Goal: Task Accomplishment & Management: Complete application form

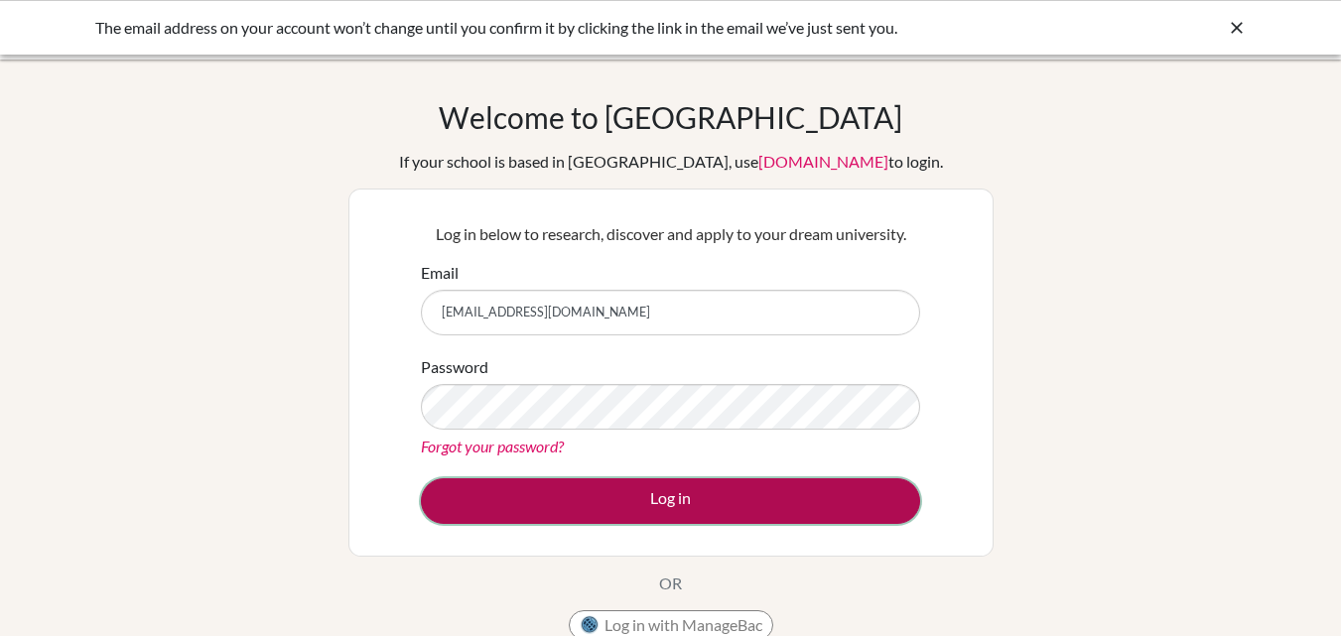
click at [619, 513] on button "Log in" at bounding box center [670, 501] width 499 height 46
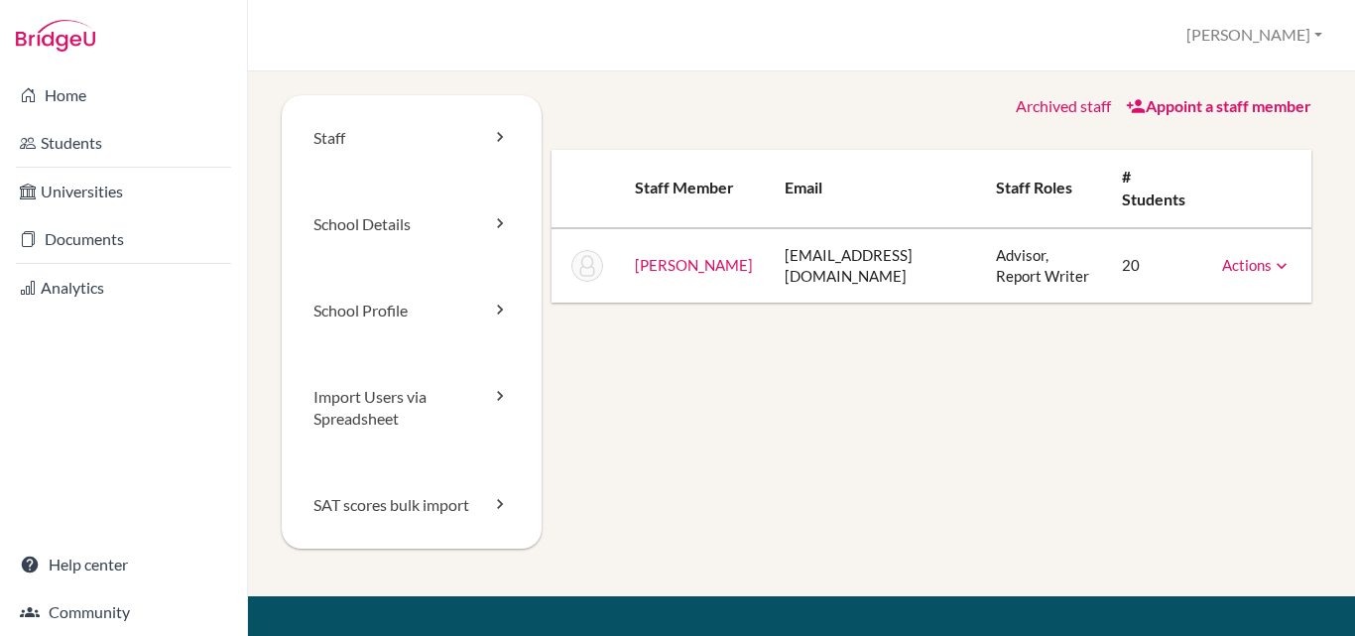
click at [1277, 264] on td "Actions Reset Password" at bounding box center [1259, 265] width 105 height 75
click at [1272, 261] on icon at bounding box center [1282, 266] width 20 height 20
click at [437, 144] on link "Staff" at bounding box center [412, 138] width 260 height 86
click at [437, 229] on link "School Details" at bounding box center [412, 225] width 260 height 86
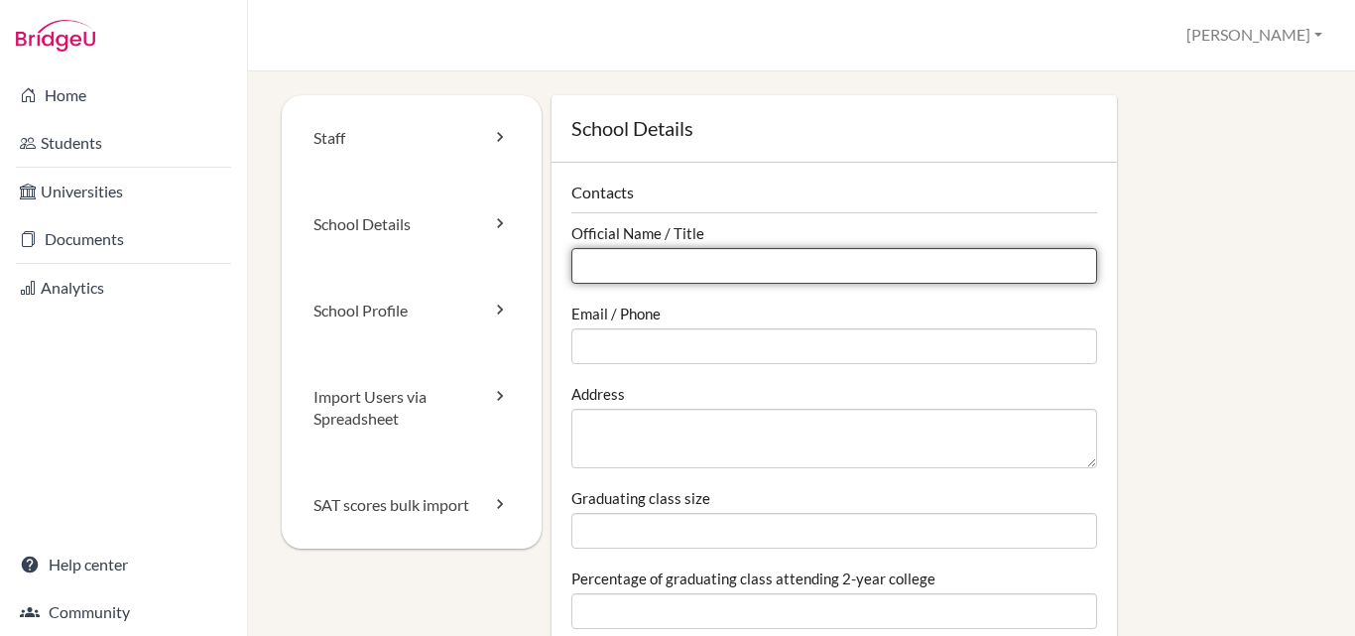
click at [634, 266] on input "Official Name / Title" at bounding box center [835, 266] width 526 height 36
type input "Presidential school in [GEOGRAPHIC_DATA]"
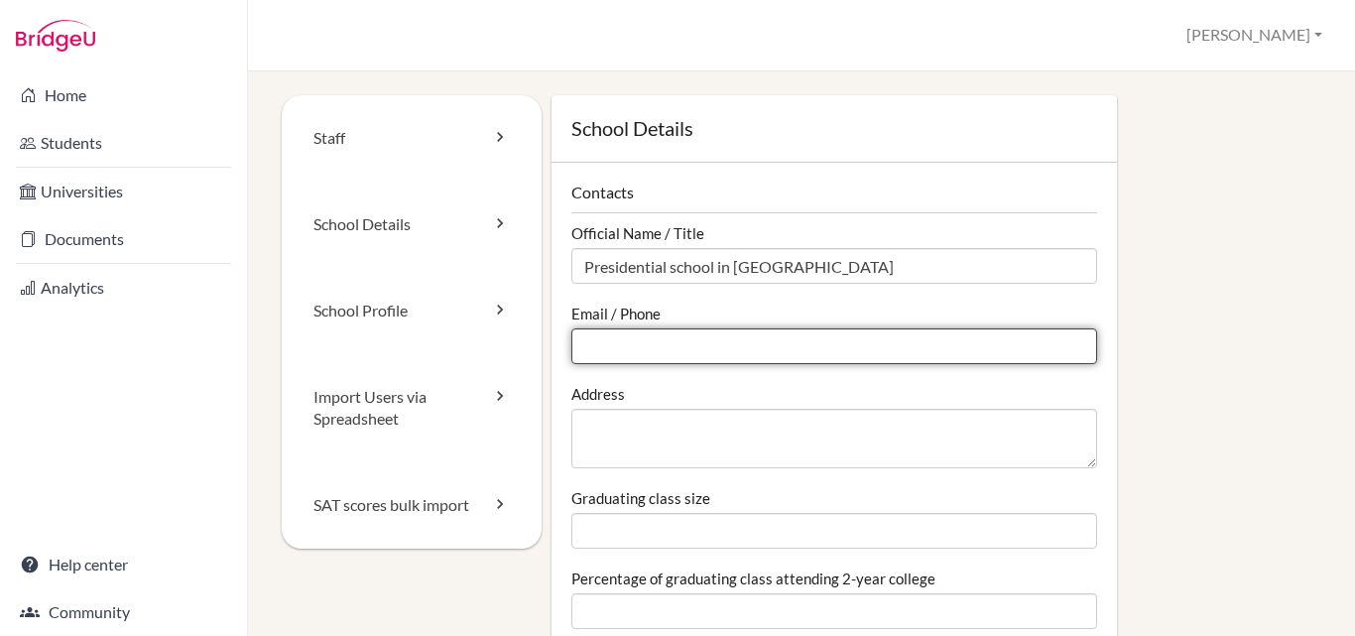
click at [664, 339] on input "Email / Phone" at bounding box center [835, 346] width 526 height 36
type input "[EMAIL_ADDRESS][DOMAIN_NAME]"
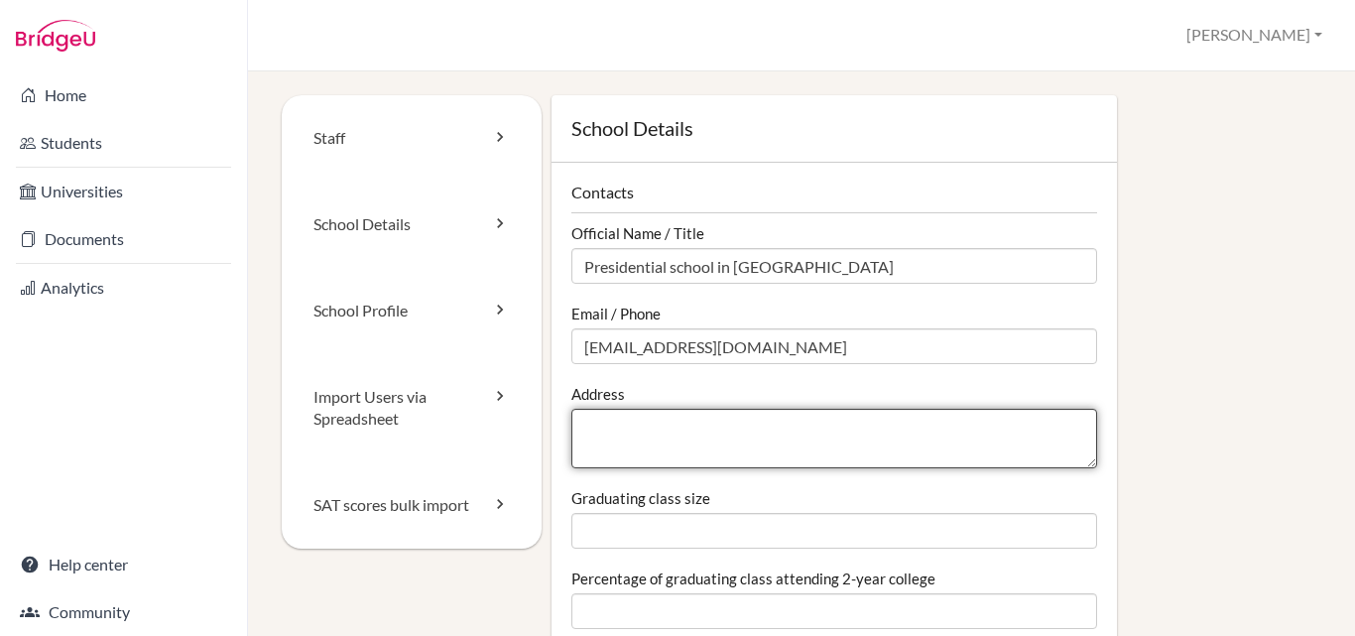
click at [633, 425] on textarea "Address" at bounding box center [835, 439] width 526 height 60
paste textarea "Termez city, Hakim at-Termizi ave. 34b"
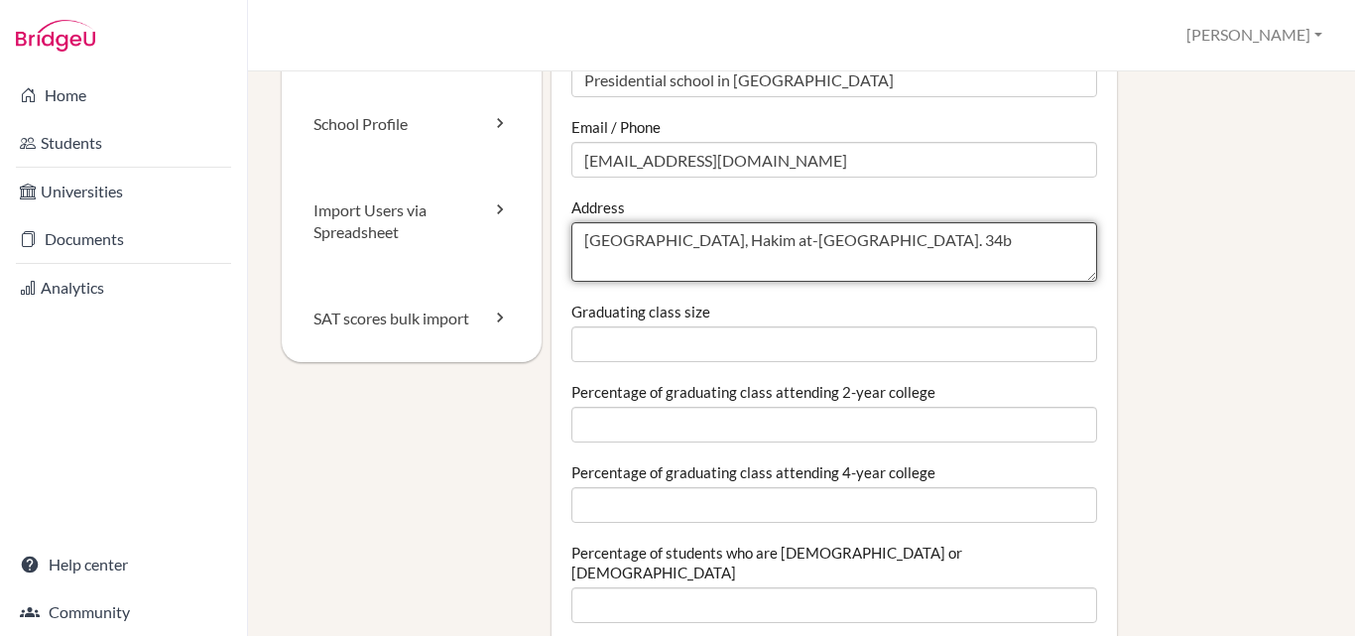
scroll to position [298, 0]
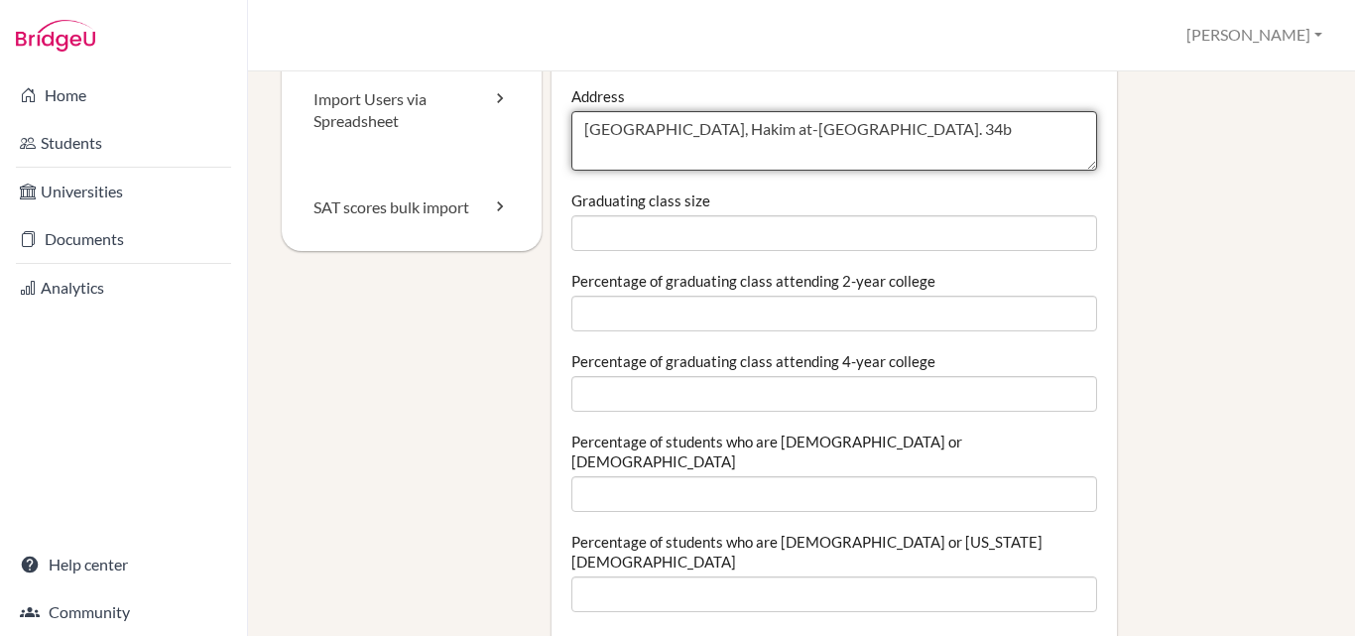
type textarea "Termez city, Hakim at-Termizi ave. 34b"
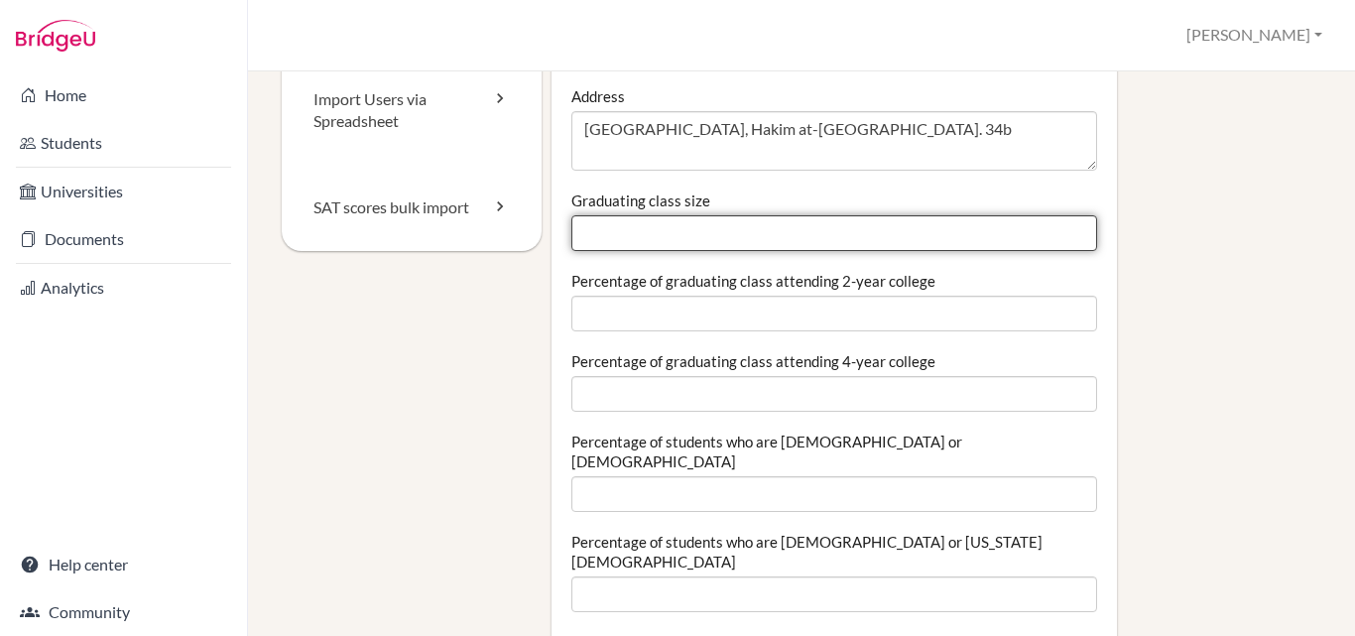
click at [669, 240] on input "Graduating class size" at bounding box center [835, 233] width 526 height 36
click at [1066, 234] on input "-1" at bounding box center [835, 233] width 526 height 36
click at [1062, 225] on input "0" at bounding box center [835, 233] width 526 height 36
click at [1062, 225] on input "1" at bounding box center [835, 233] width 526 height 36
click at [1062, 225] on input "2" at bounding box center [835, 233] width 526 height 36
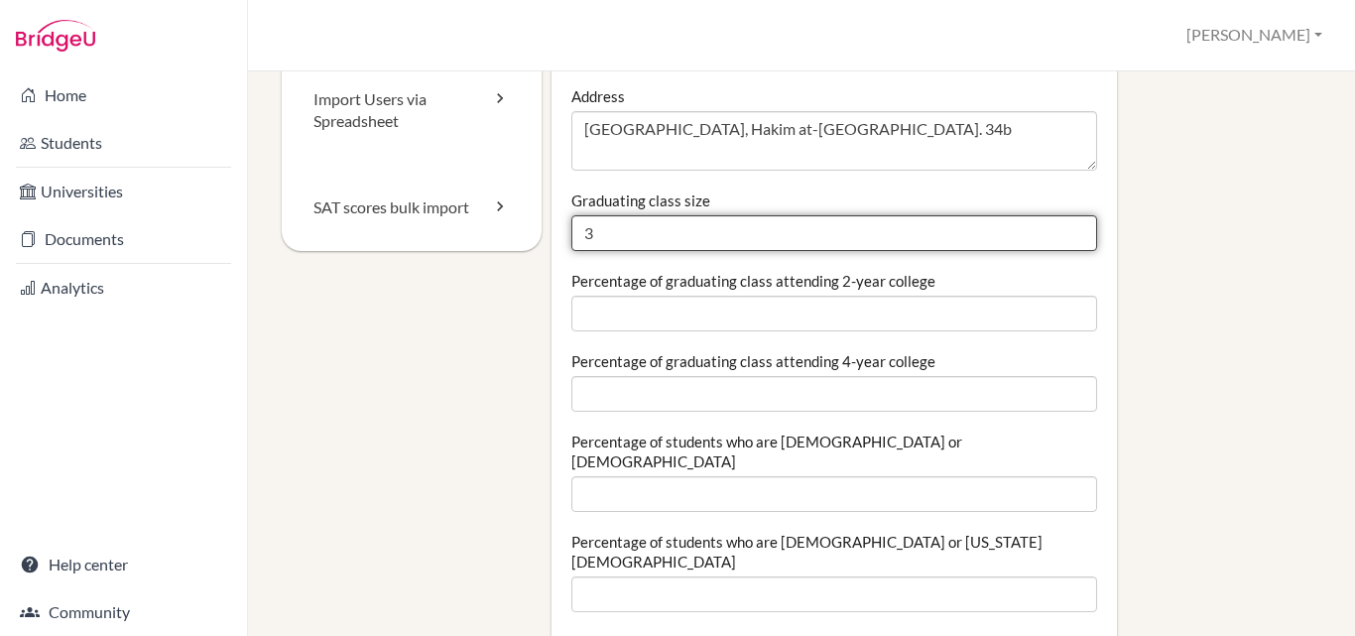
click at [1062, 225] on input "3" at bounding box center [835, 233] width 526 height 36
type input "22"
click at [1062, 225] on input "22" at bounding box center [835, 233] width 526 height 36
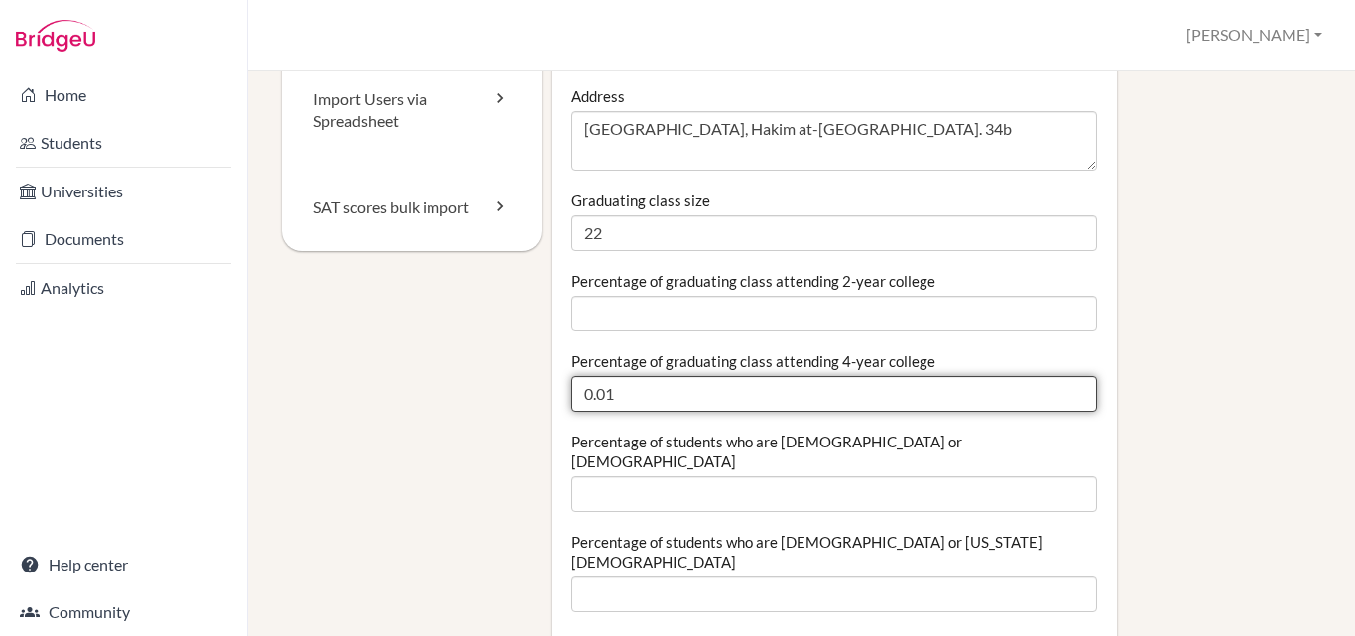
click at [1063, 388] on input "0.01" at bounding box center [835, 394] width 526 height 36
click at [1067, 397] on input "0" at bounding box center [835, 394] width 526 height 36
click at [1065, 386] on input "0.15" at bounding box center [835, 394] width 526 height 36
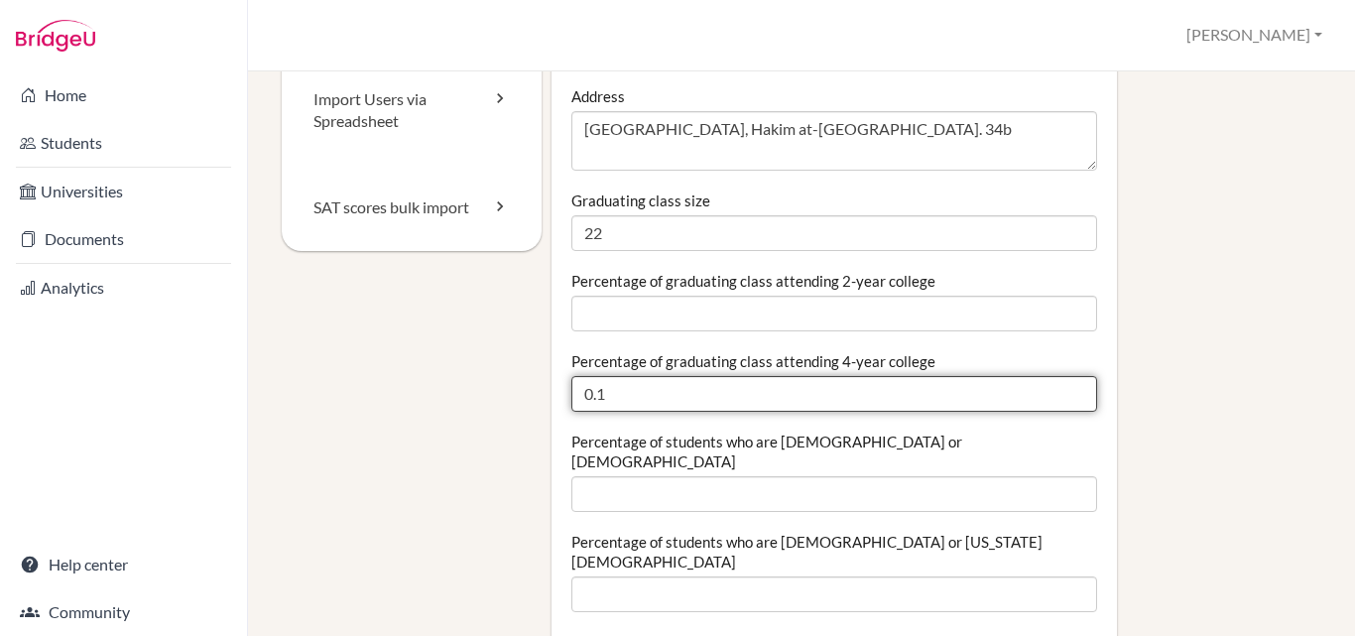
type input "0"
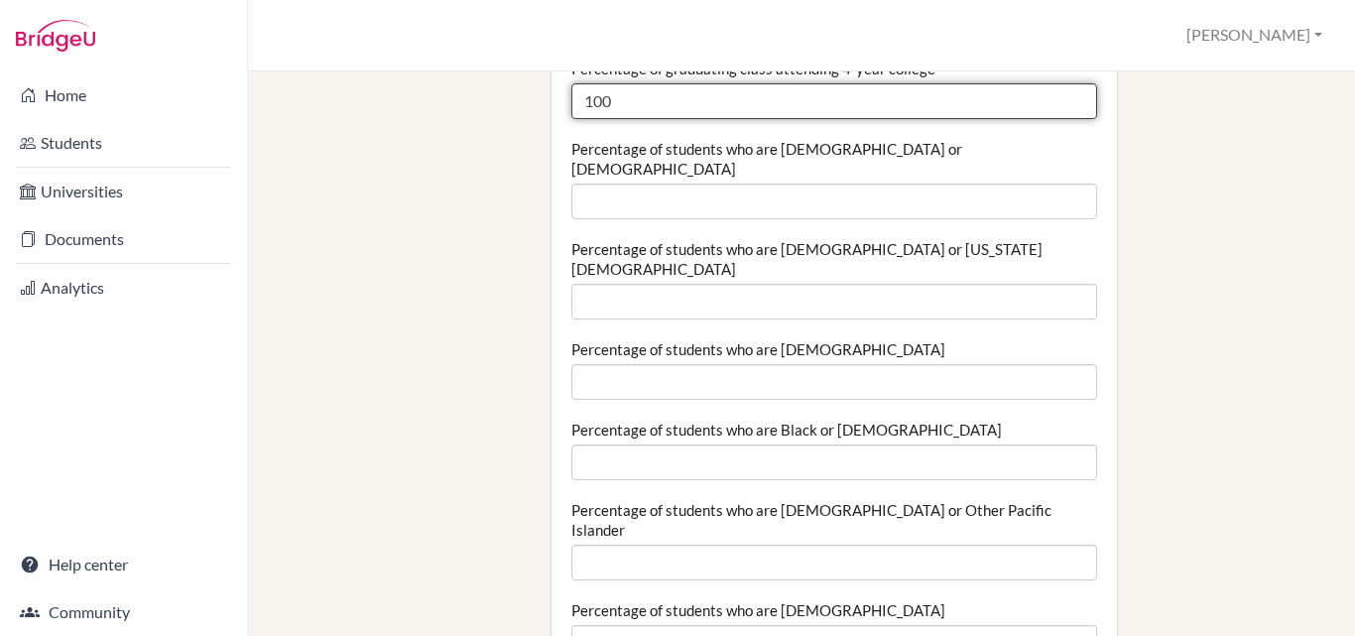
scroll to position [595, 0]
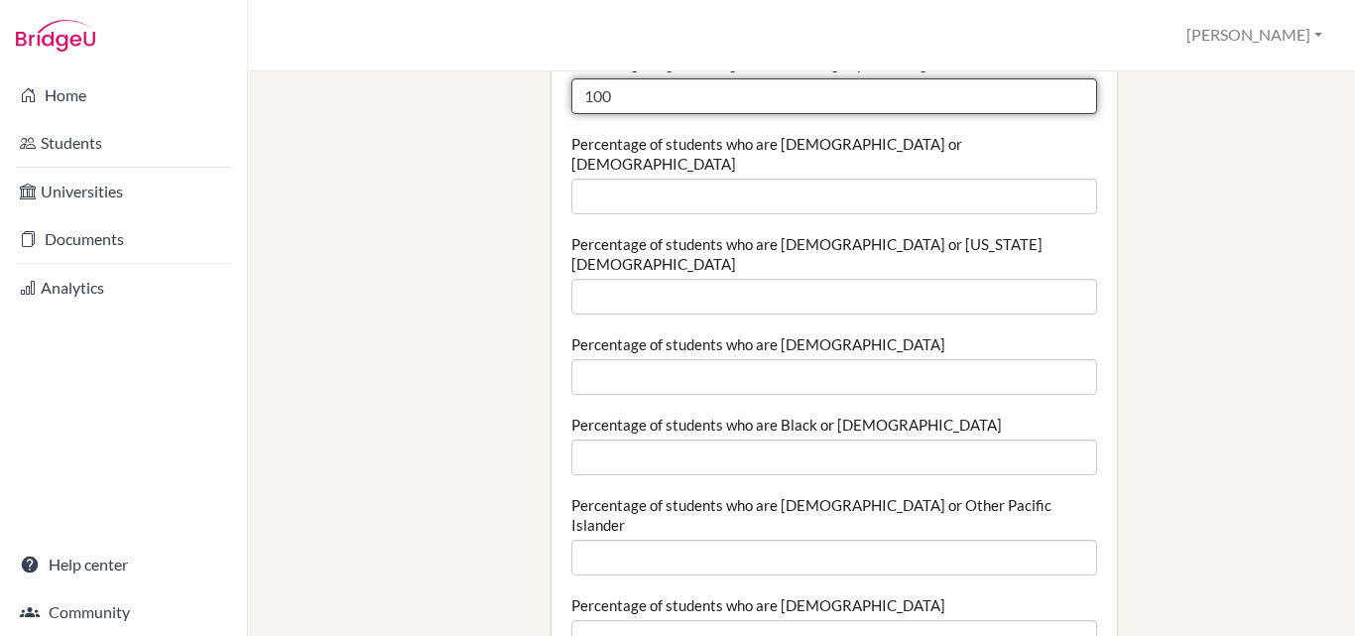
type input "100"
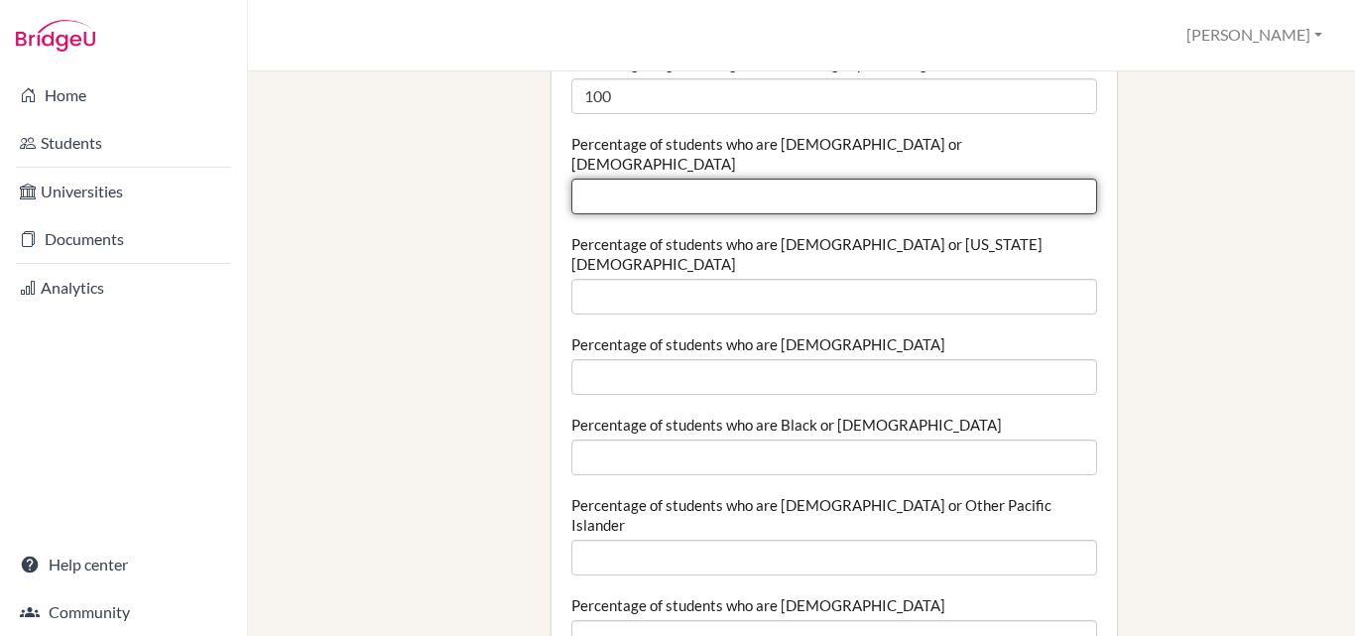
click at [655, 179] on input "Percentage of students who are Hispanic or Latino" at bounding box center [835, 197] width 526 height 36
type input "0"
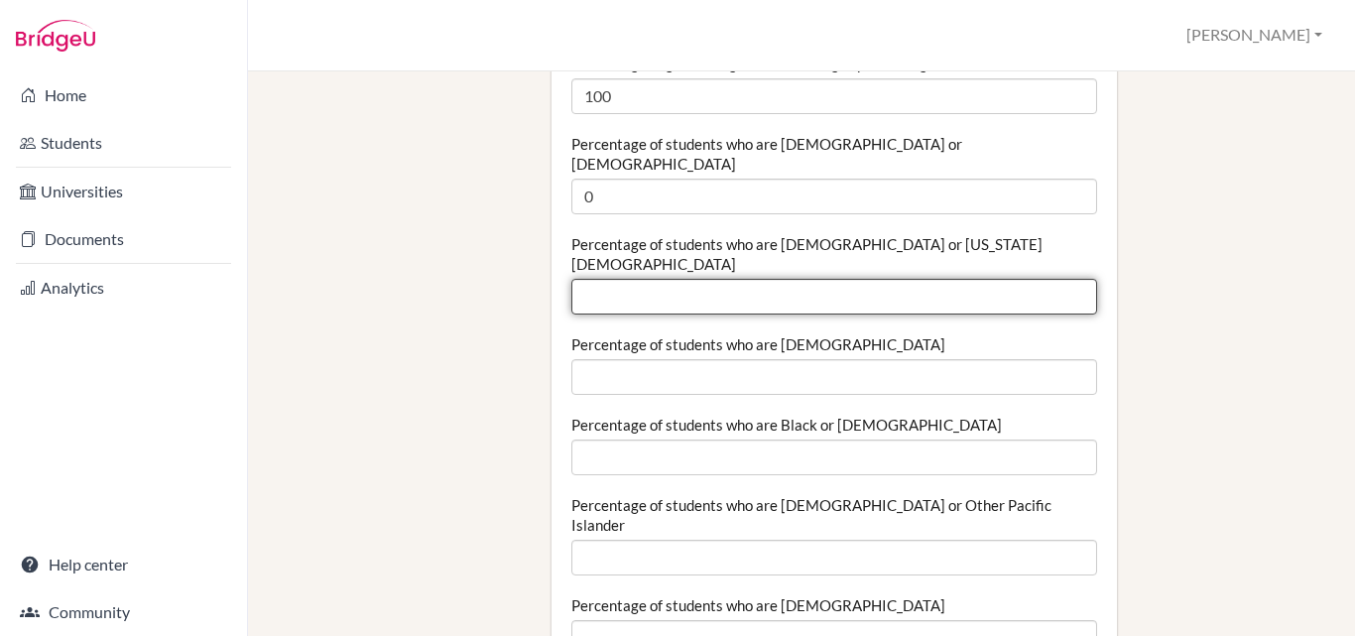
click at [680, 279] on input "Percentage of students who are American Indian or Alaska Native" at bounding box center [835, 297] width 526 height 36
type input "0"
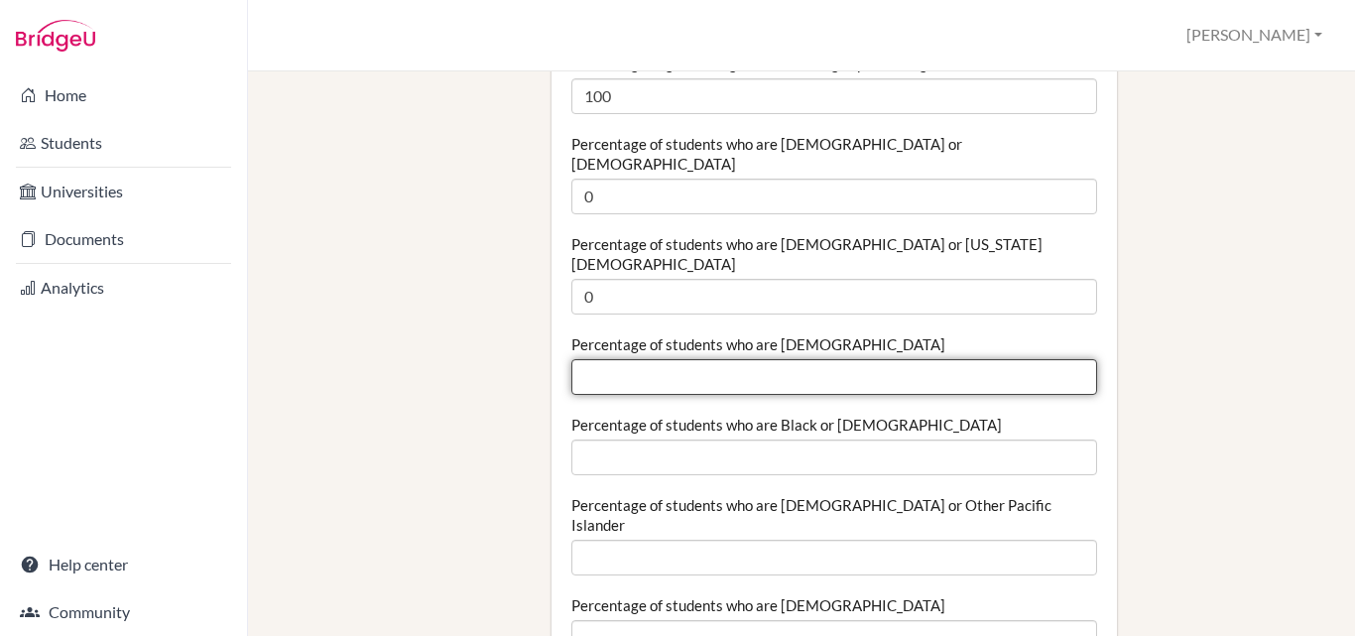
click at [714, 359] on input "Percentage of students who are Asian" at bounding box center [835, 377] width 526 height 36
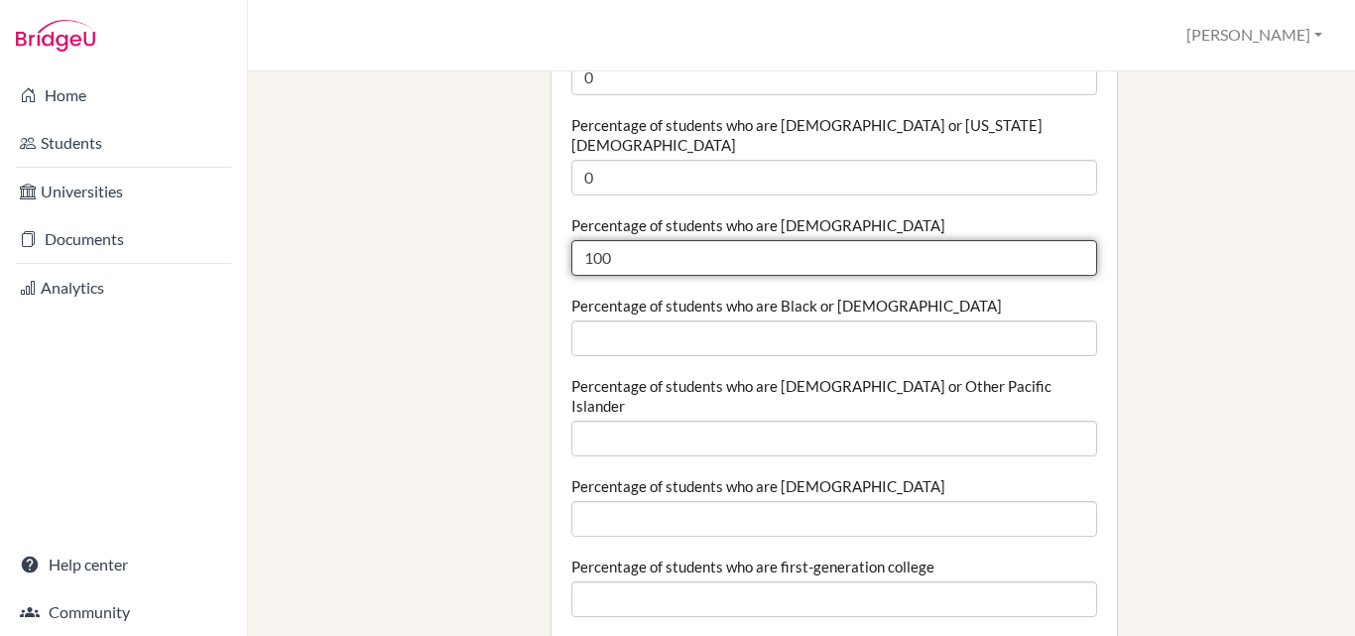
scroll to position [794, 0]
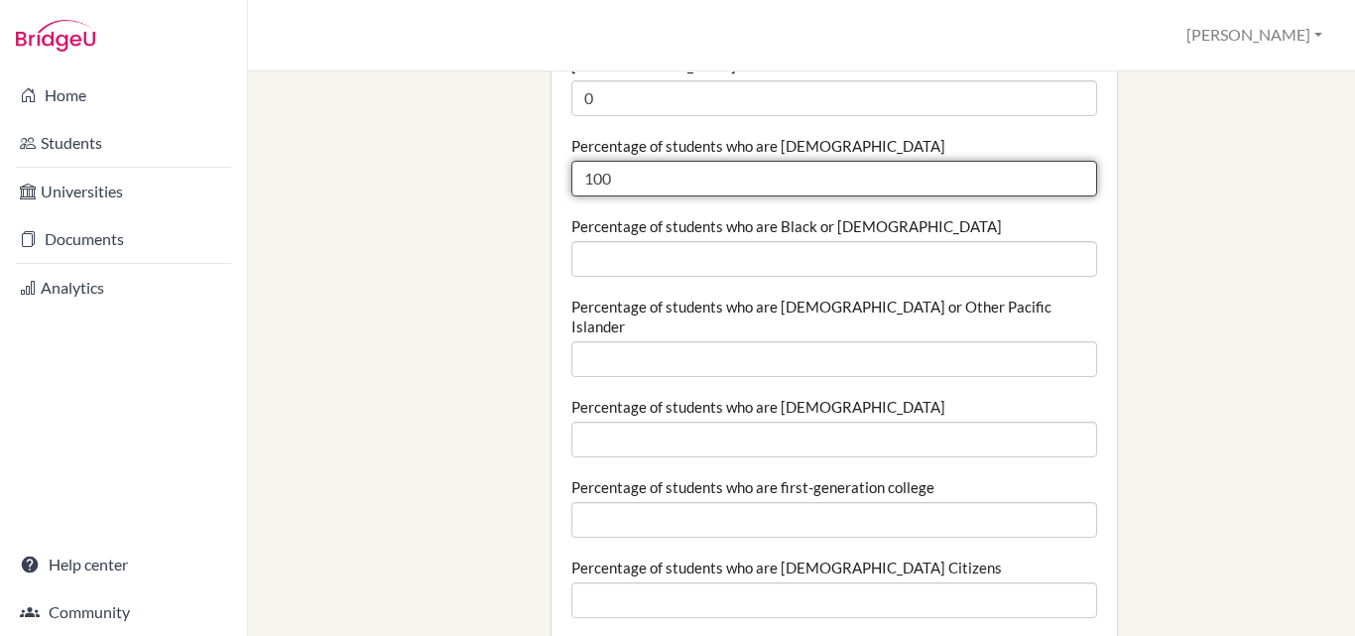
type input "100"
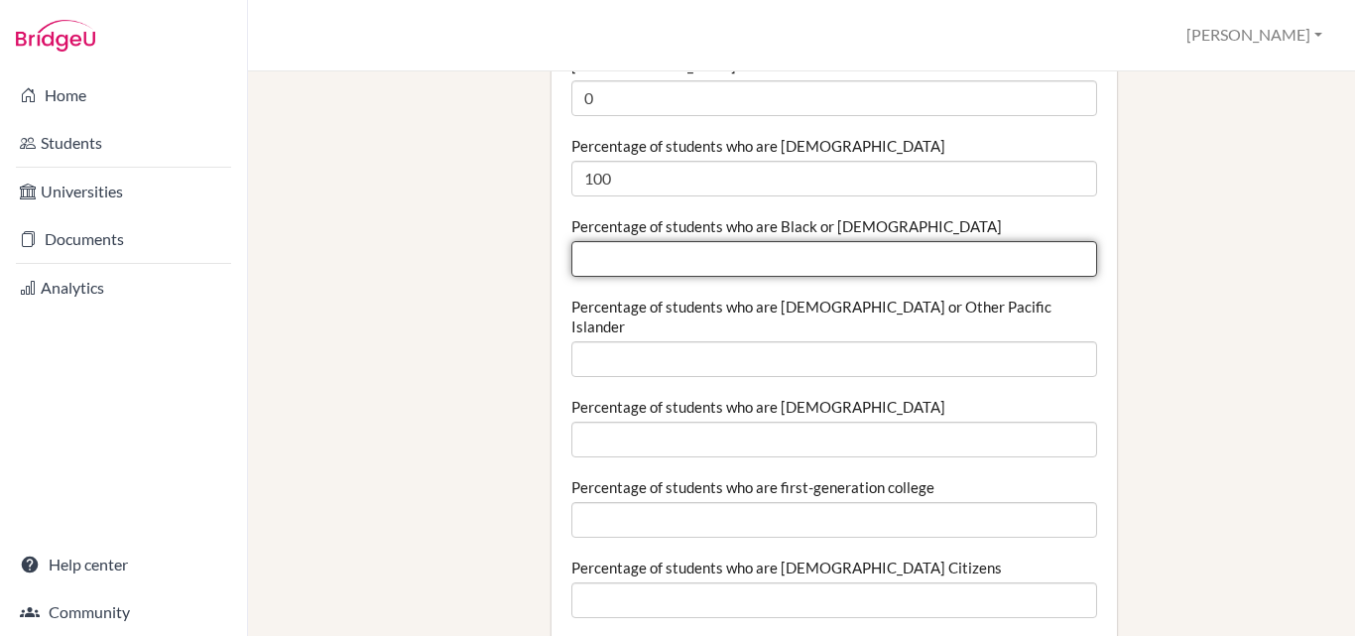
click at [692, 241] on input "Percentage of students who are Black or African American" at bounding box center [835, 259] width 526 height 36
type input "0"
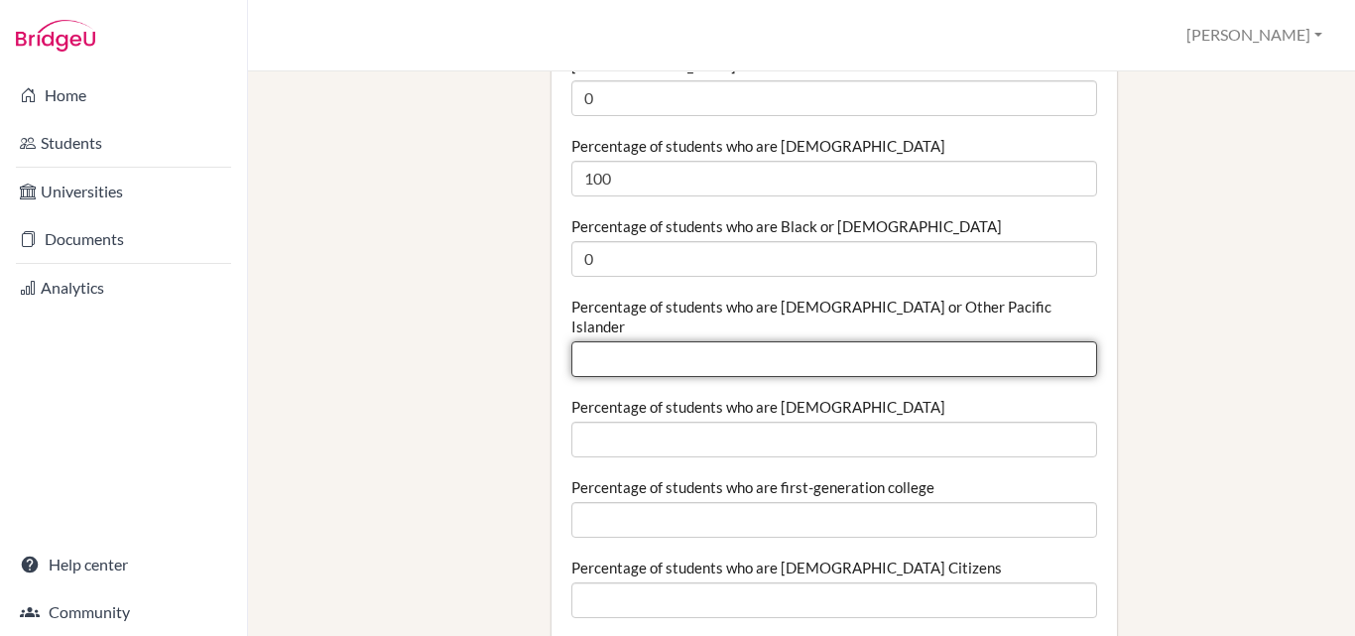
click at [757, 341] on input "Percentage of students who are Native Hawaiian or Other Pacific Islander" at bounding box center [835, 359] width 526 height 36
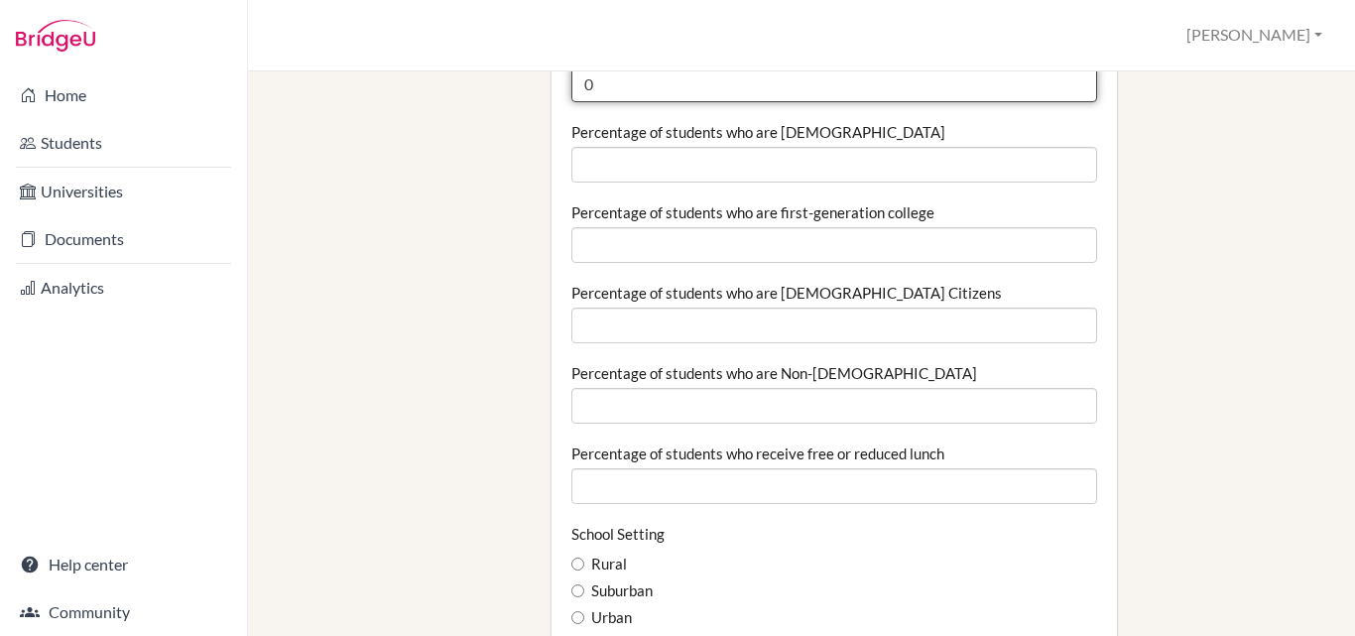
scroll to position [1091, 0]
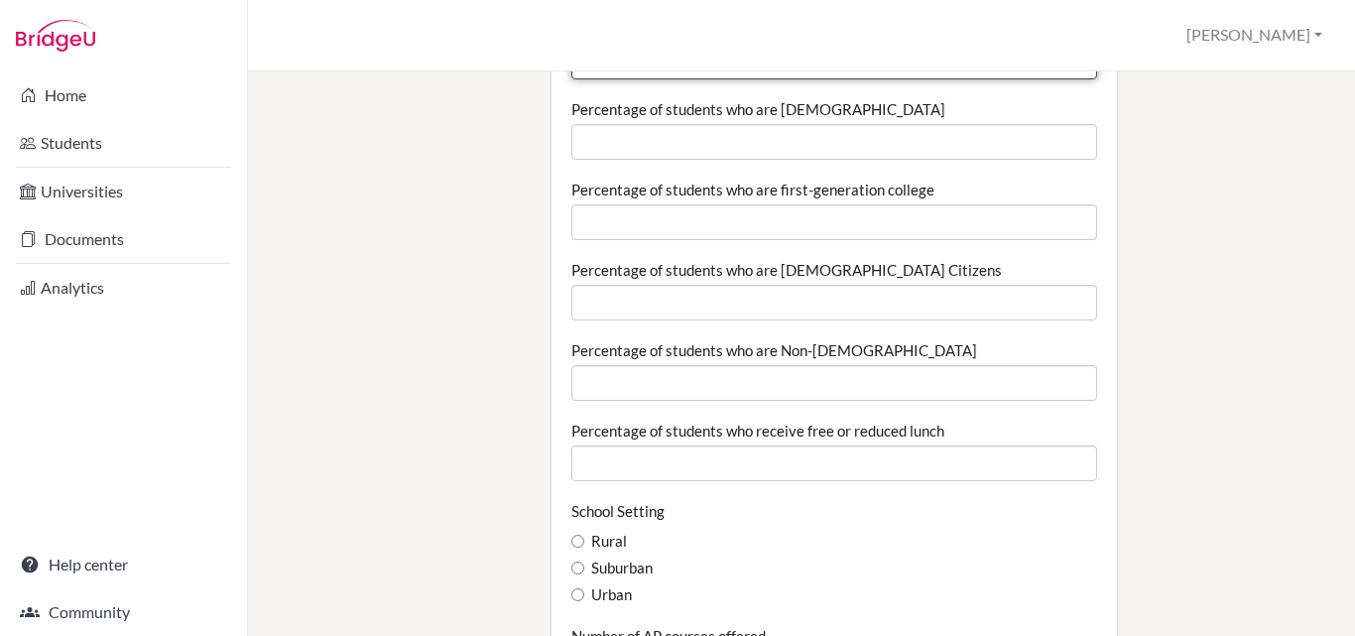
type input "0"
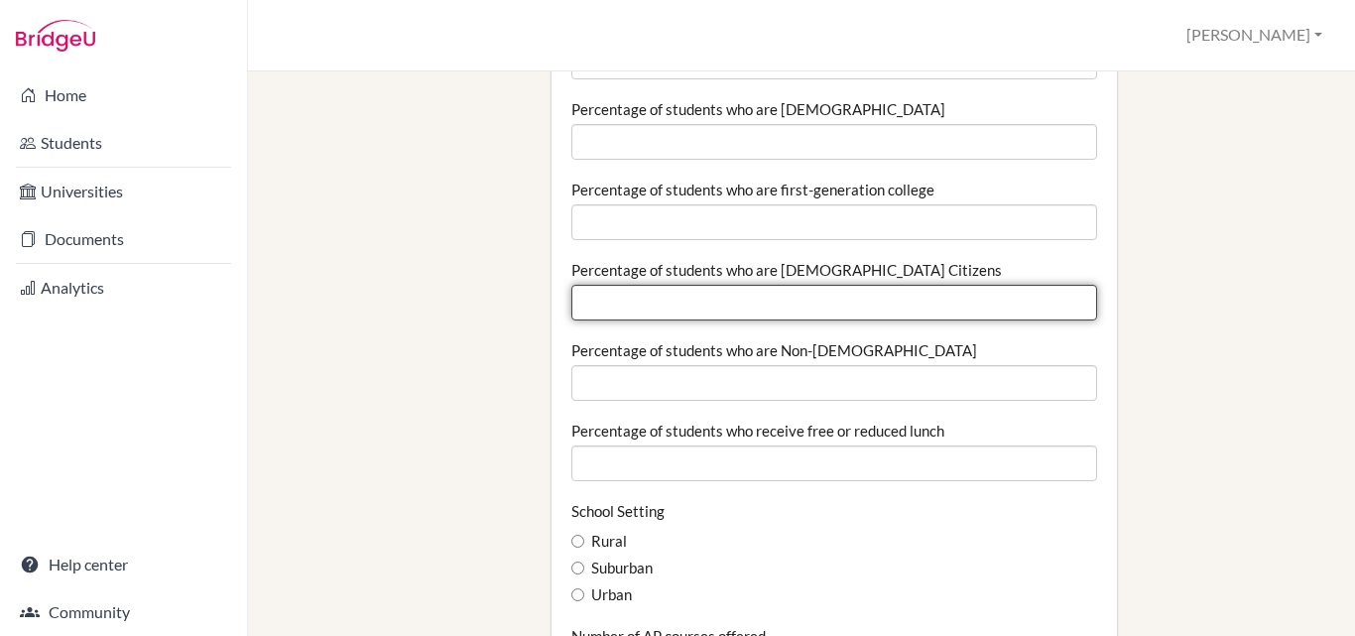
click at [746, 285] on input "Percentage of students who are US Citizens" at bounding box center [835, 303] width 526 height 36
type input "0"
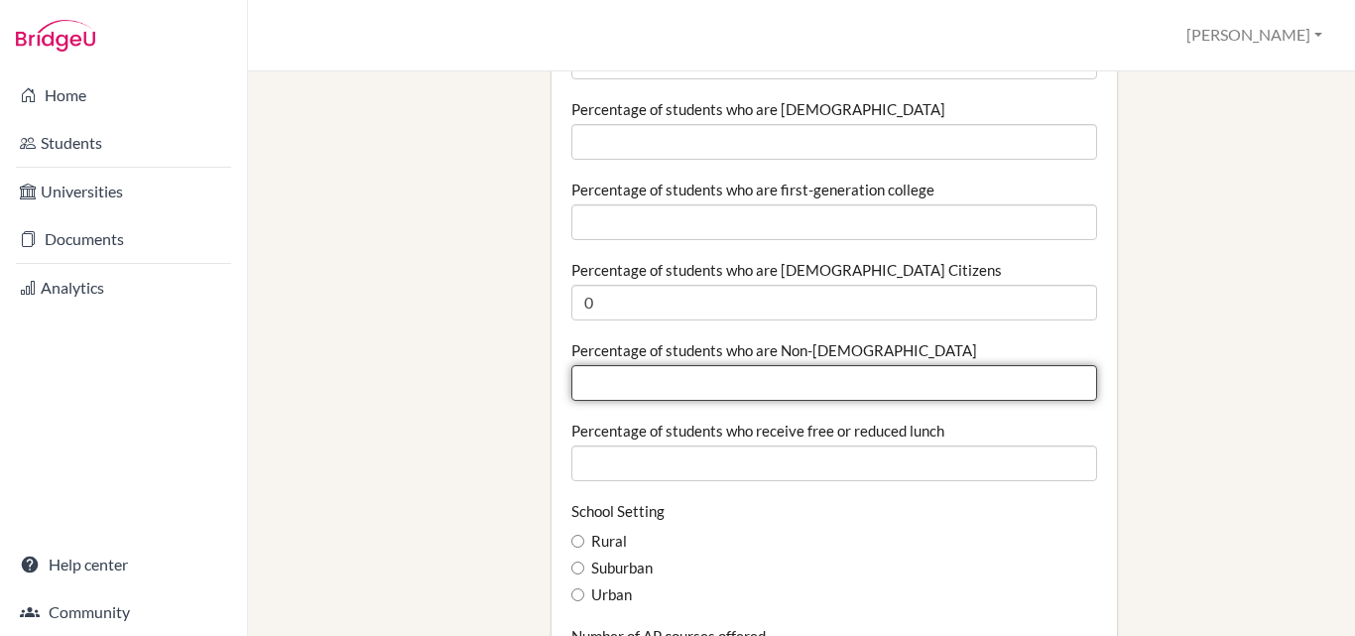
click at [725, 365] on input "Percentage of students who are Non-US Citizens" at bounding box center [835, 383] width 526 height 36
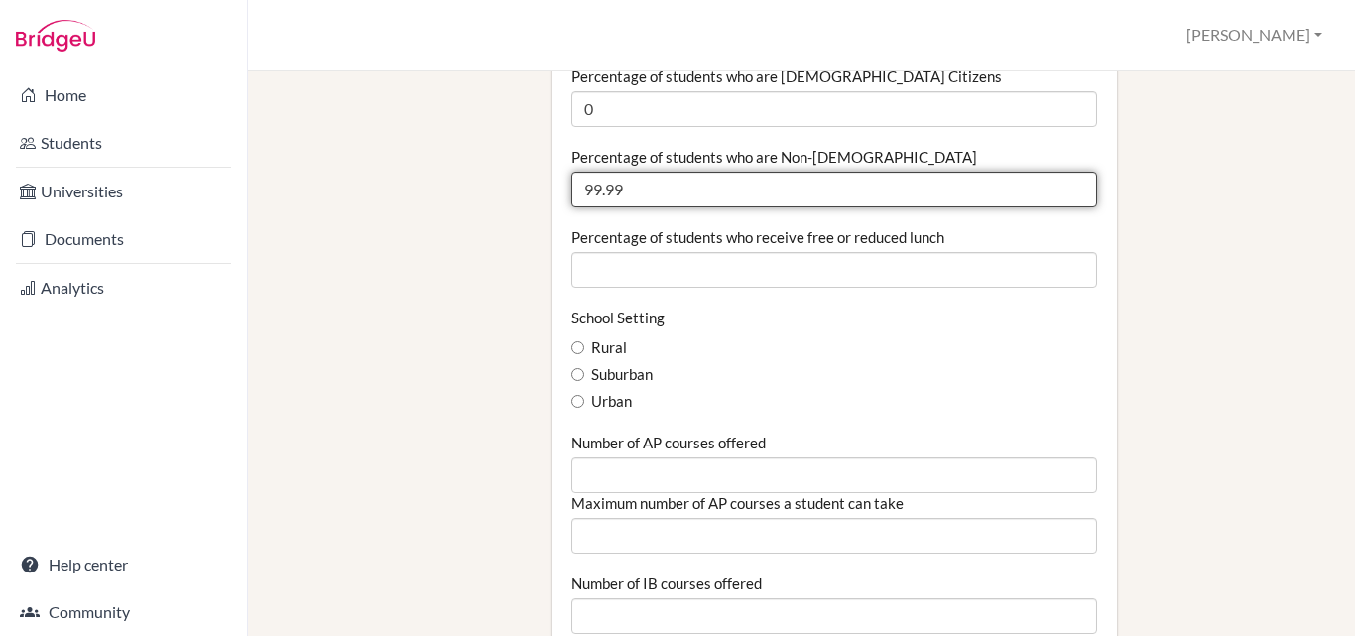
scroll to position [1290, 0]
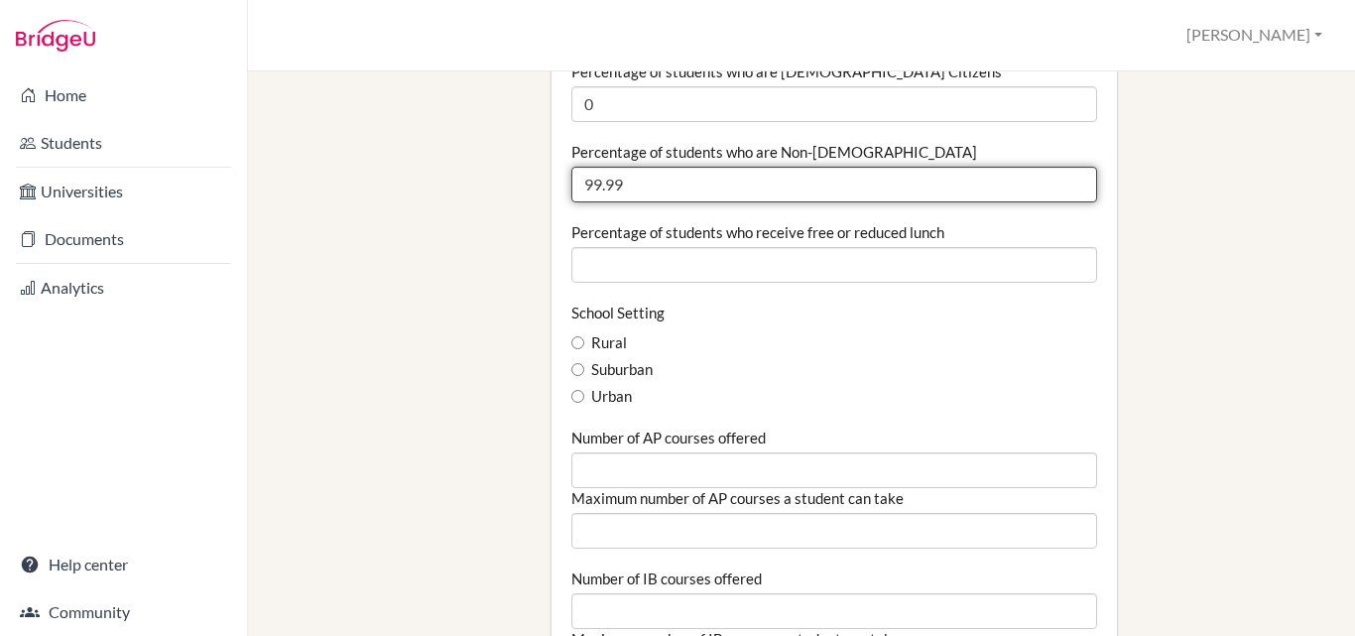
type input "99.99"
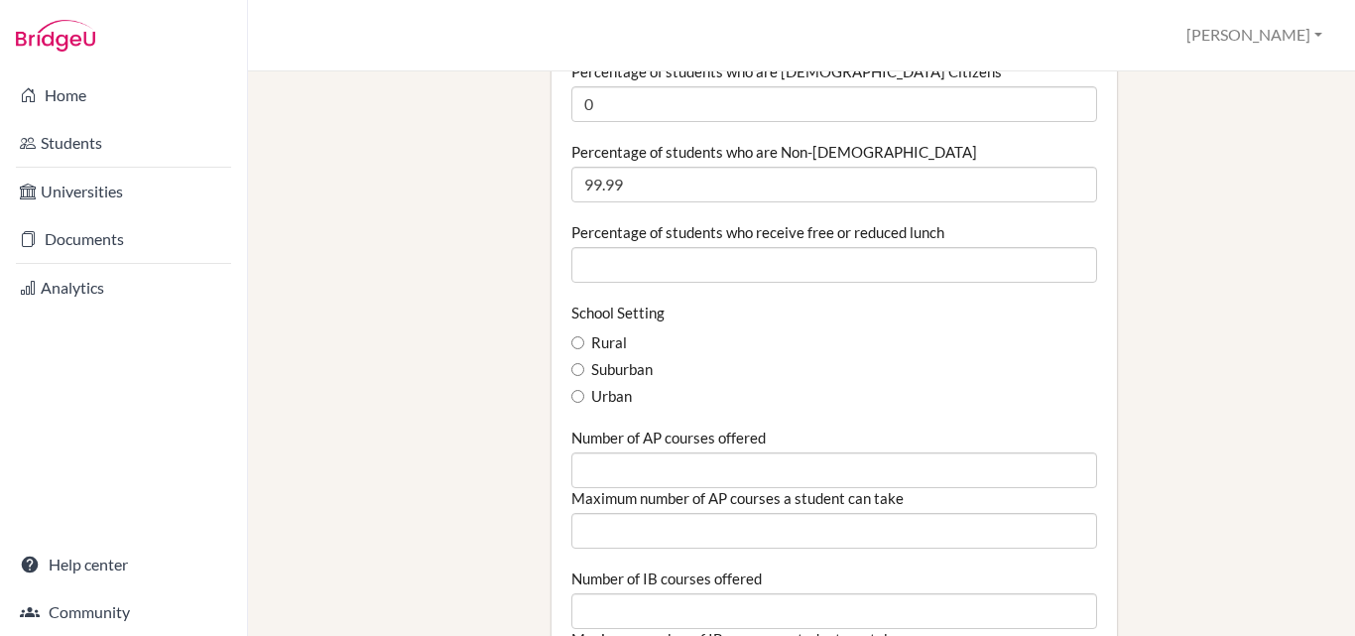
click at [621, 386] on label "Urban" at bounding box center [602, 397] width 61 height 22
click at [584, 390] on input "Urban" at bounding box center [578, 396] width 13 height 13
radio input "true"
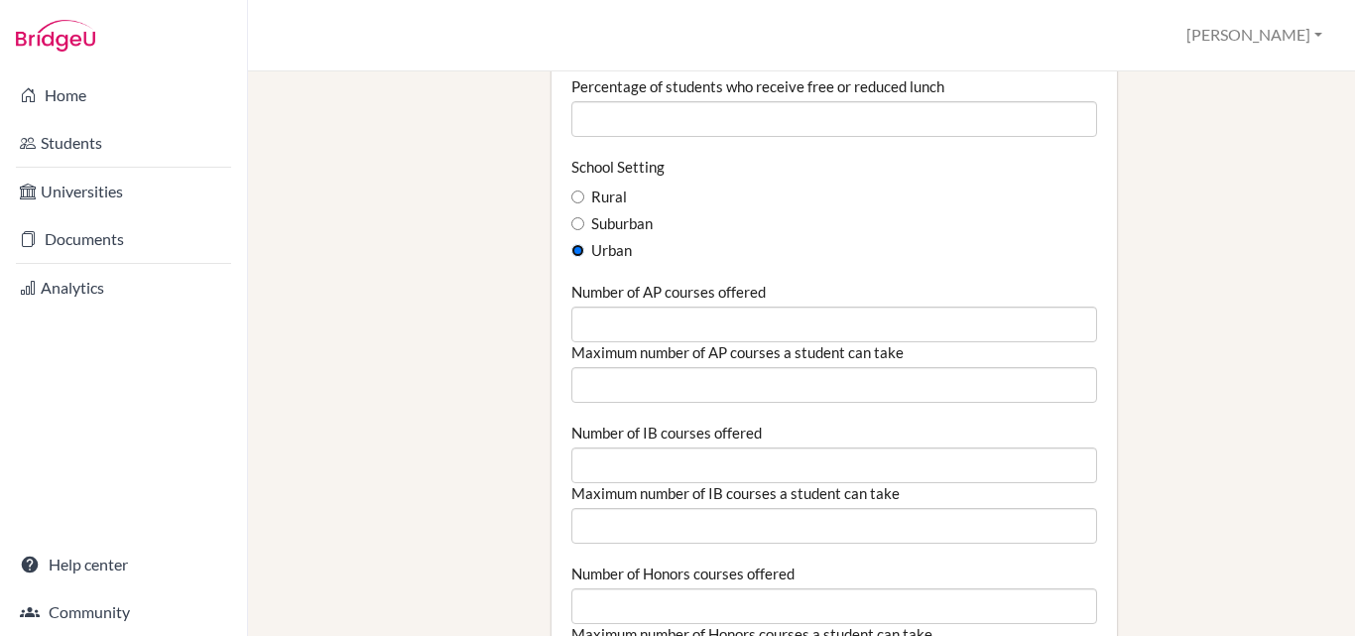
scroll to position [1488, 0]
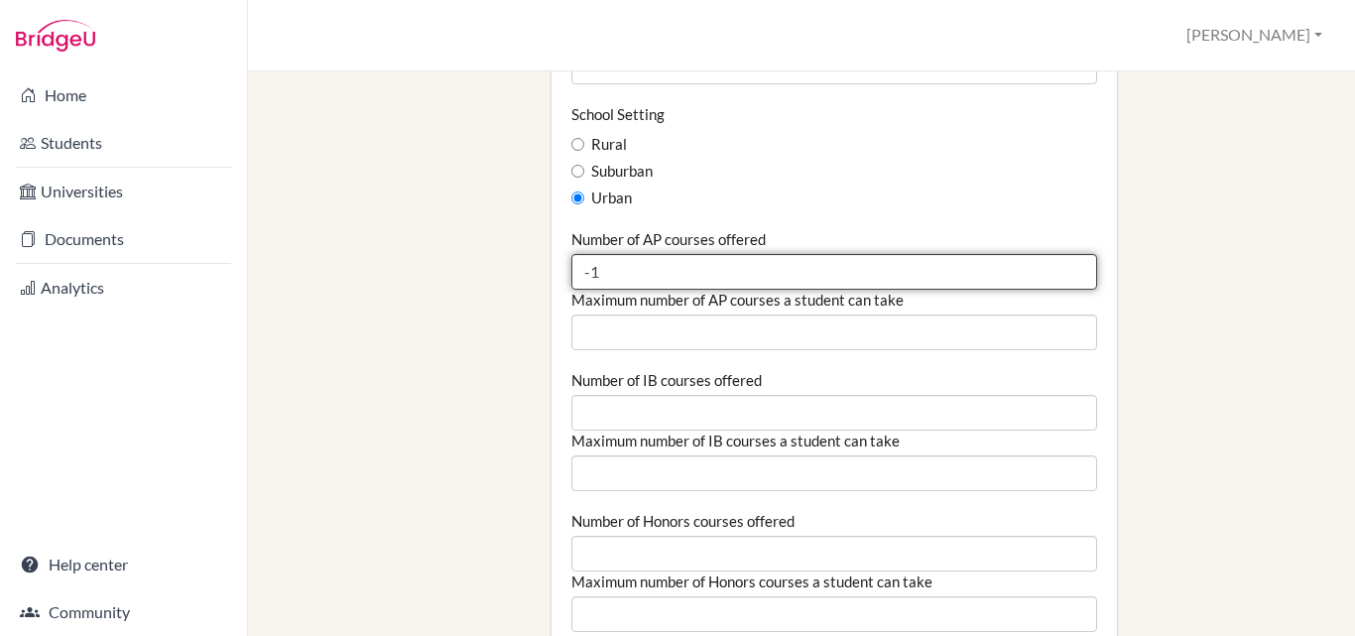
click at [1070, 254] on input "-1" at bounding box center [835, 272] width 526 height 36
type input "0"
click at [1060, 254] on input "0" at bounding box center [835, 272] width 526 height 36
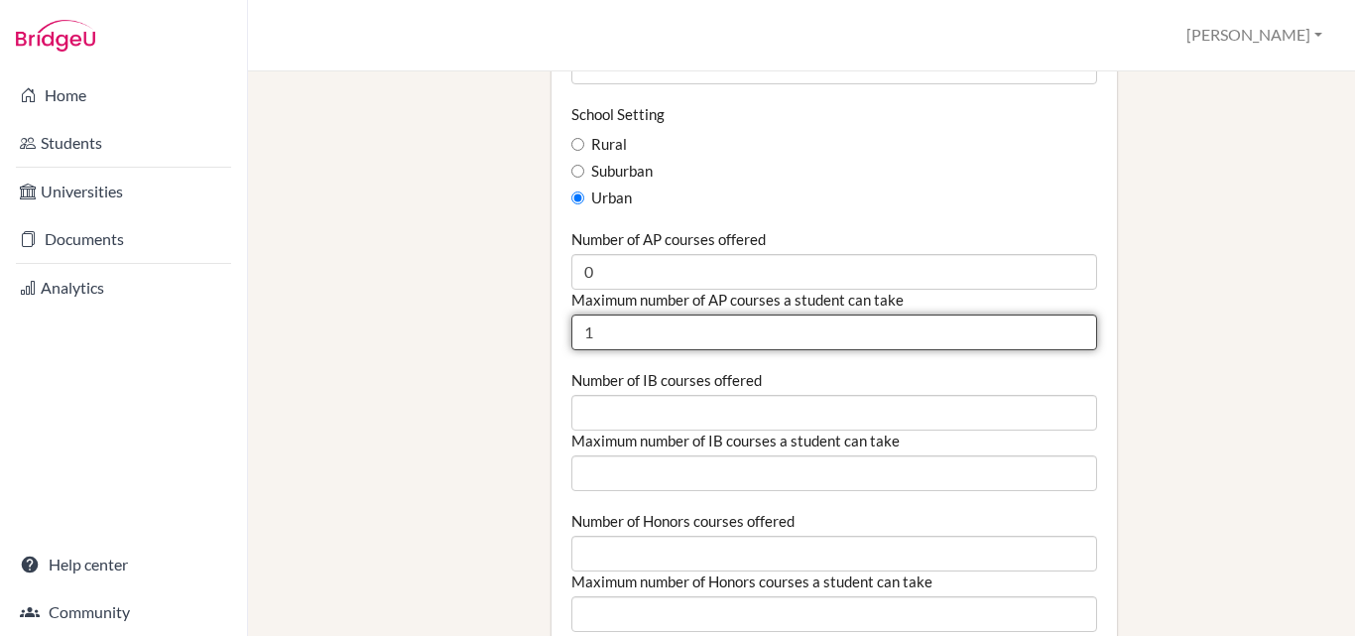
click at [1059, 315] on input "1" at bounding box center [835, 333] width 526 height 36
type input "0"
click at [1063, 315] on input "0" at bounding box center [835, 333] width 526 height 36
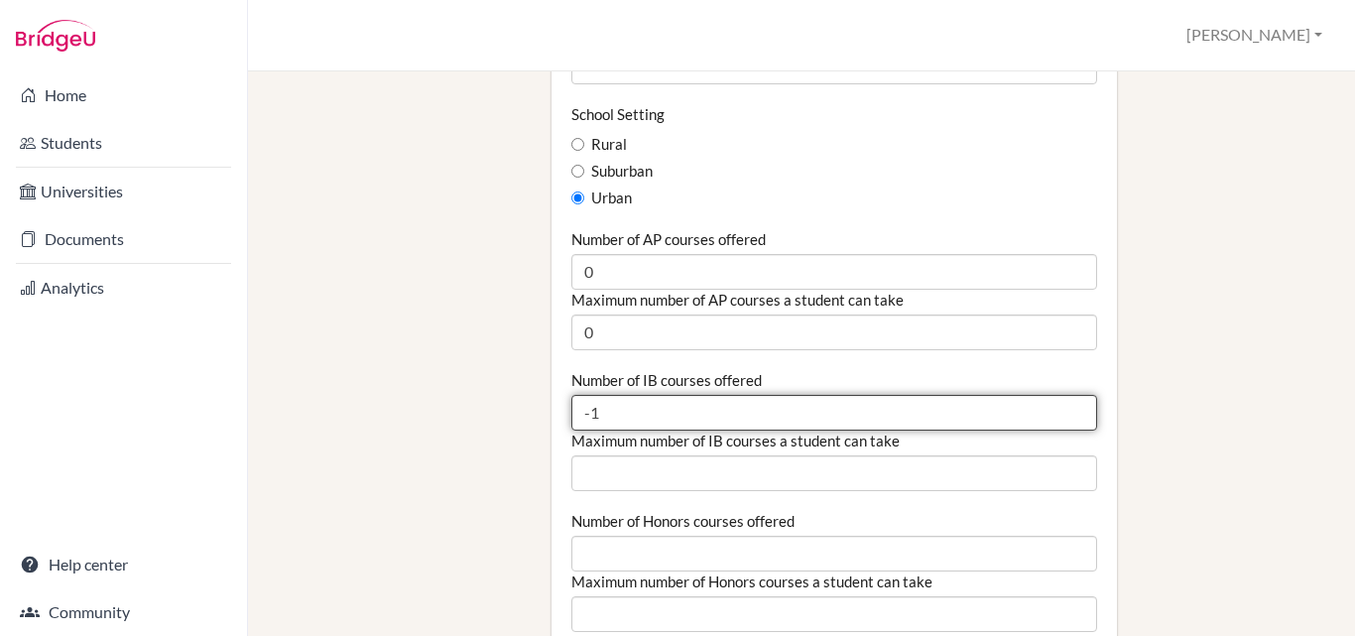
click at [1063, 395] on input "-1" at bounding box center [835, 413] width 526 height 36
click at [1065, 395] on input "0" at bounding box center [835, 413] width 526 height 36
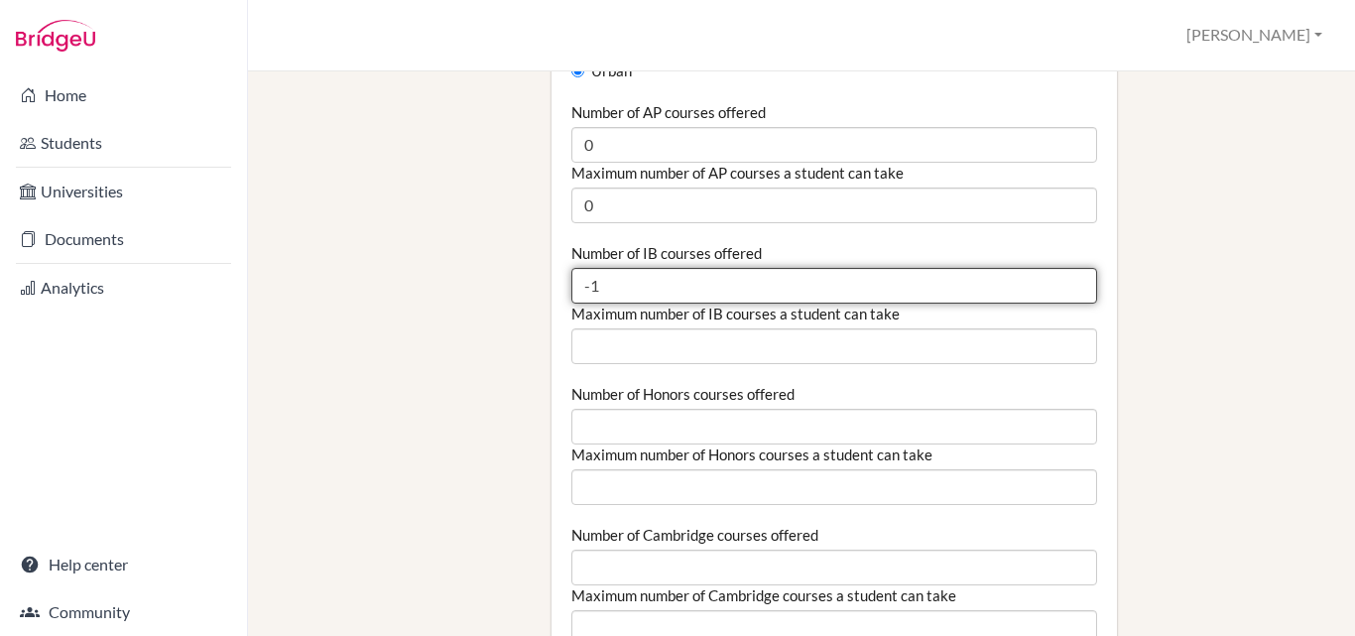
scroll to position [1687, 0]
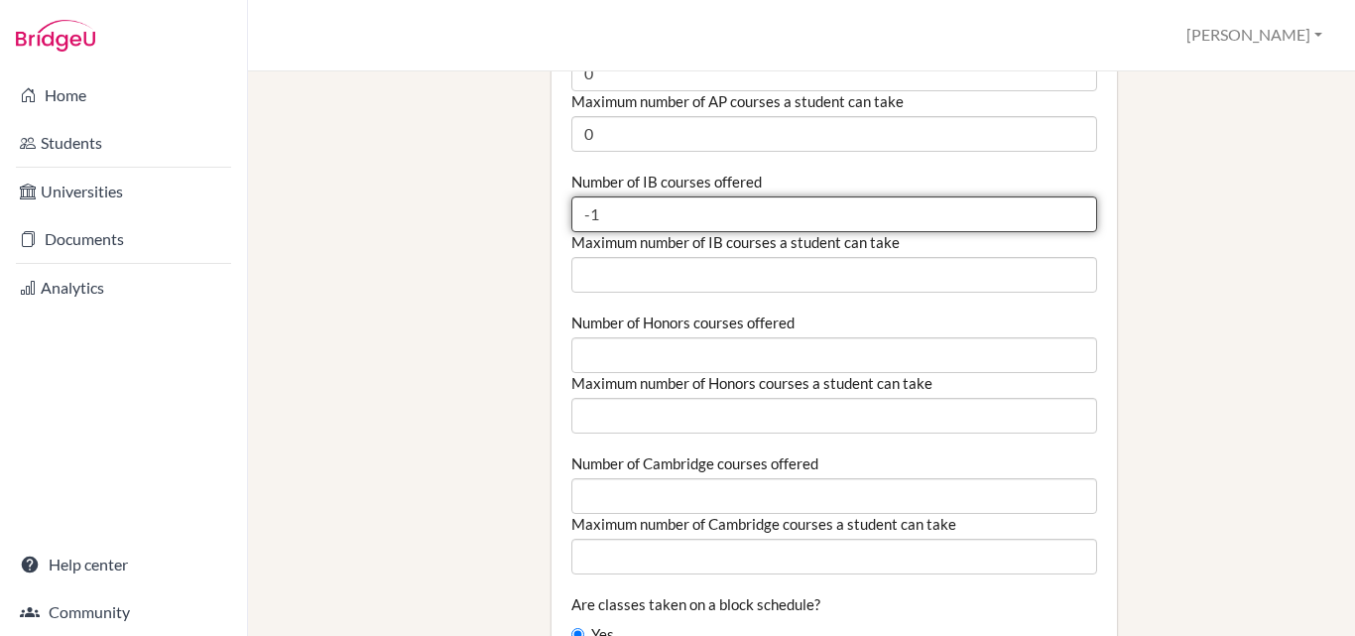
type input "-1"
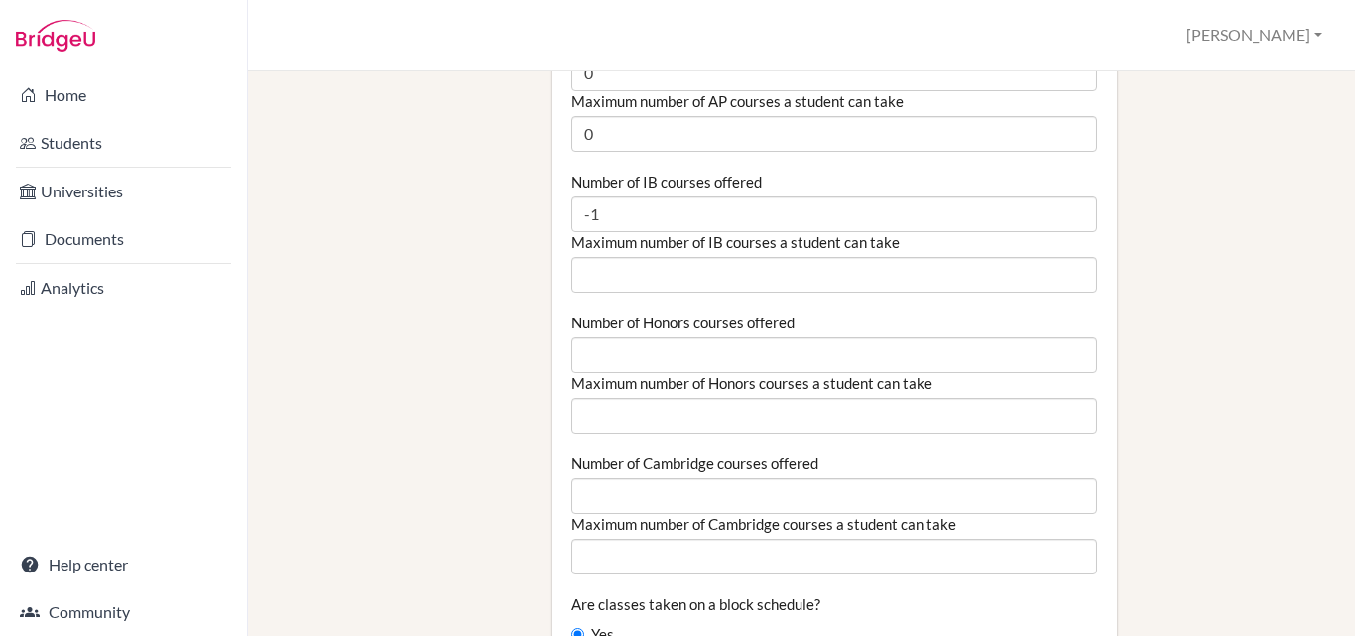
click at [1165, 223] on div "School Details Contacts Official Name / Title Presidential school in Termez Ema…" at bounding box center [932, 11] width 780 height 3206
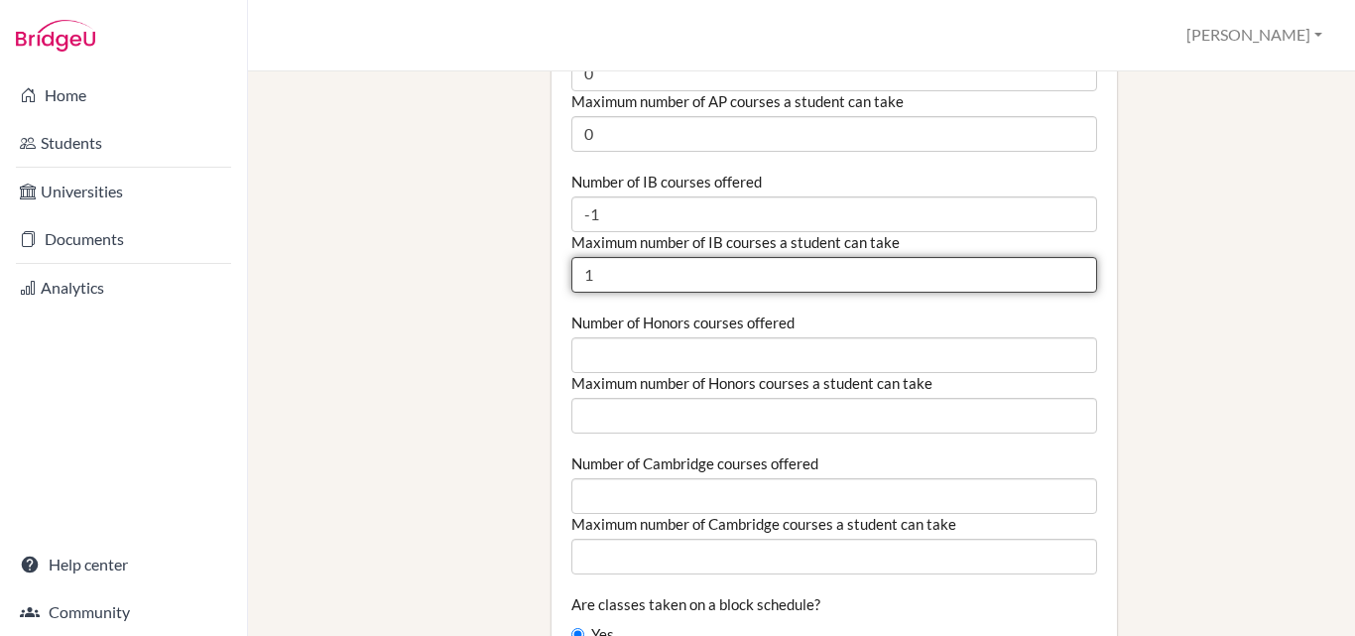
type input "1"
click at [1065, 257] on input "1" at bounding box center [835, 275] width 526 height 36
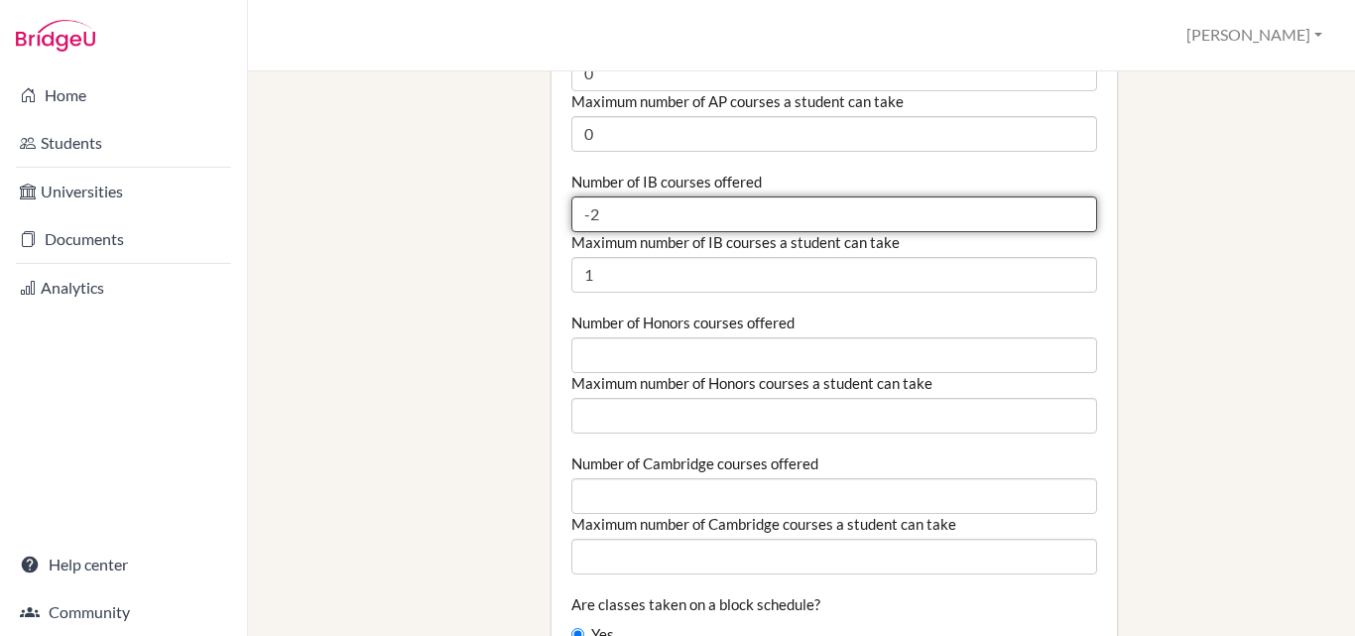
click at [1063, 196] on input "-2" at bounding box center [835, 214] width 526 height 36
click at [1065, 196] on input "-1" at bounding box center [835, 214] width 526 height 36
type input "0"
click at [1065, 196] on input "0" at bounding box center [835, 214] width 526 height 36
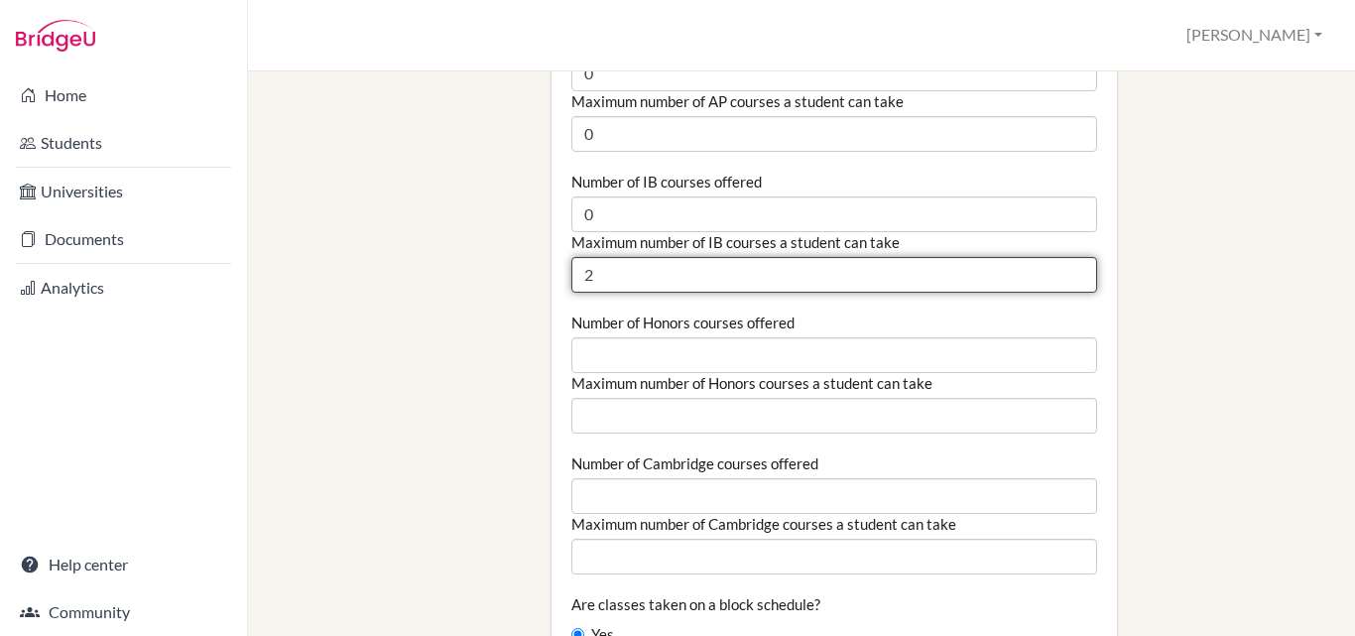
click at [1066, 257] on input "2" at bounding box center [835, 275] width 526 height 36
click at [1065, 257] on input "1" at bounding box center [835, 275] width 526 height 36
type input "0"
click at [1064, 257] on input "0" at bounding box center [835, 275] width 526 height 36
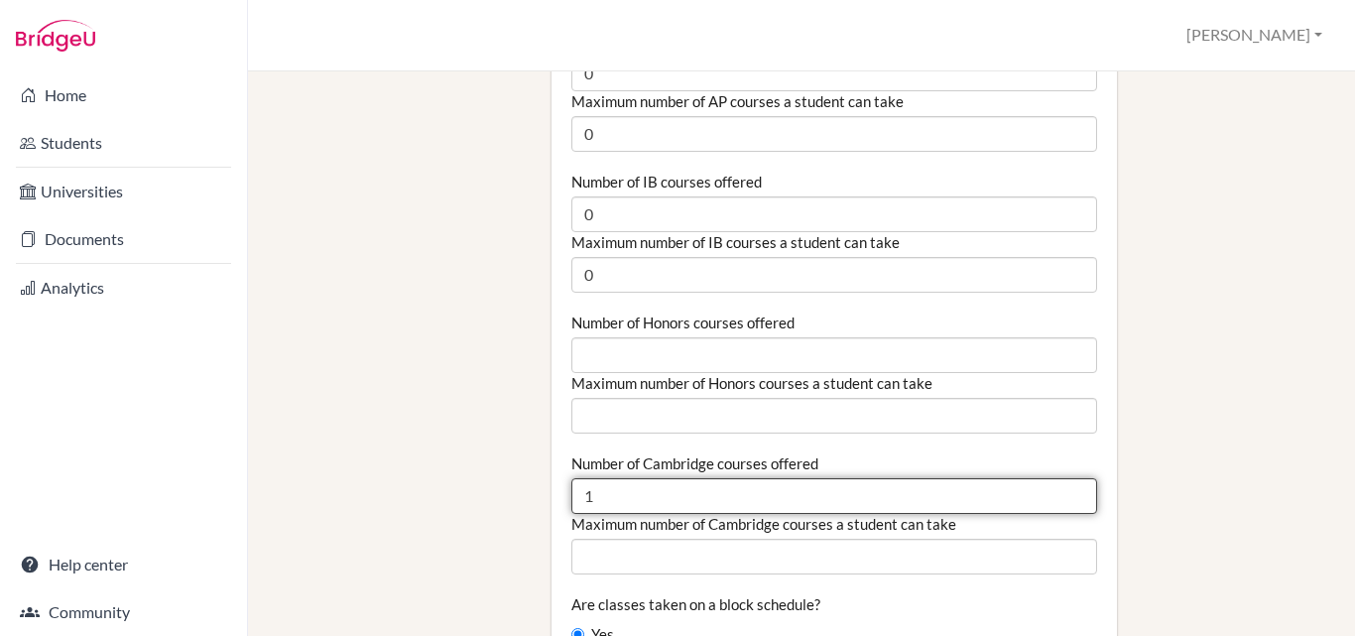
click at [1067, 478] on input "1" at bounding box center [835, 496] width 526 height 36
click at [1067, 478] on input "2" at bounding box center [835, 496] width 526 height 36
click at [1067, 478] on input "3" at bounding box center [835, 496] width 526 height 36
click at [1067, 478] on input "4" at bounding box center [835, 496] width 526 height 36
click at [1067, 478] on input "5" at bounding box center [835, 496] width 526 height 36
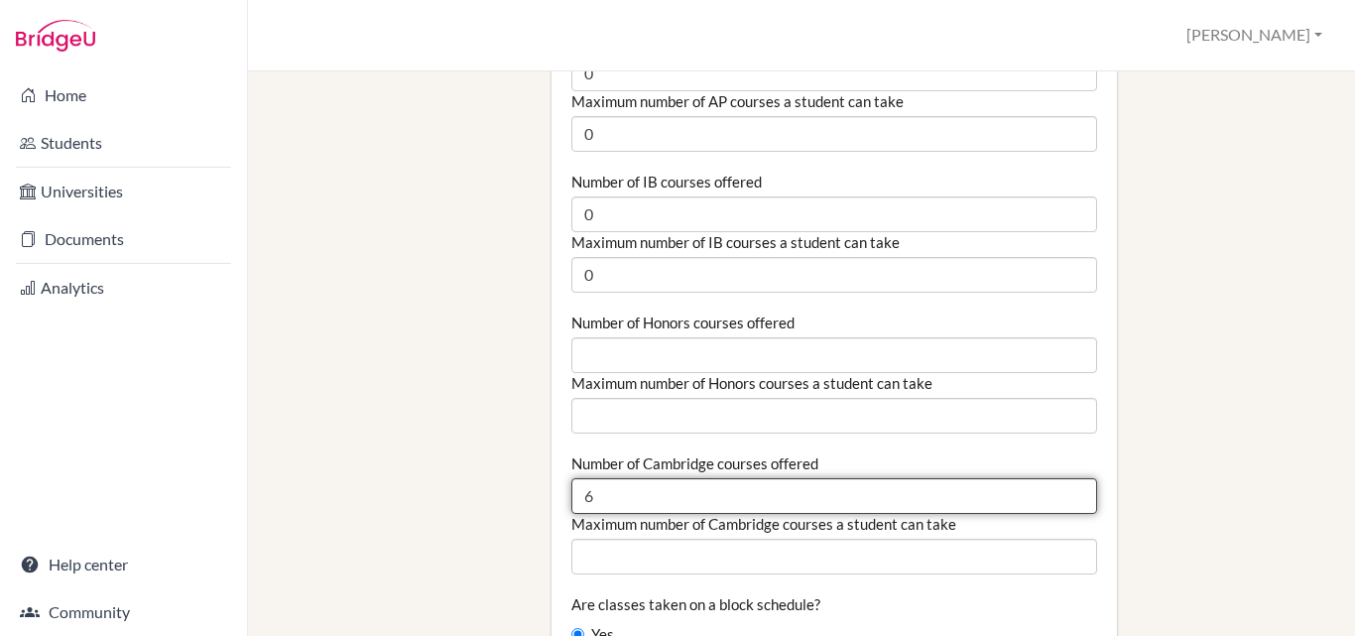
click at [1067, 478] on input "6" at bounding box center [835, 496] width 526 height 36
click at [1067, 478] on input "7" at bounding box center [835, 496] width 526 height 36
type input "8"
click at [1067, 478] on input "8" at bounding box center [835, 496] width 526 height 36
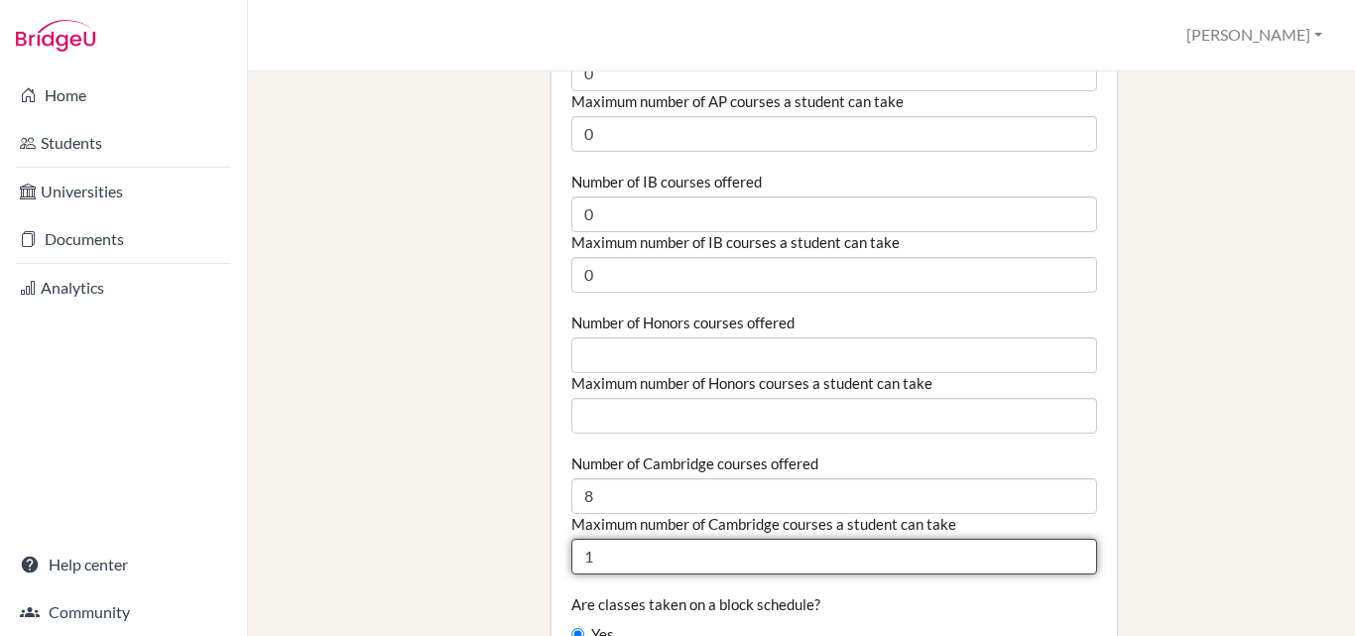
click at [1065, 539] on input "1" at bounding box center [835, 557] width 526 height 36
click at [1065, 539] on input "2" at bounding box center [835, 557] width 526 height 36
type input "3"
click at [1065, 539] on input "3" at bounding box center [835, 557] width 526 height 36
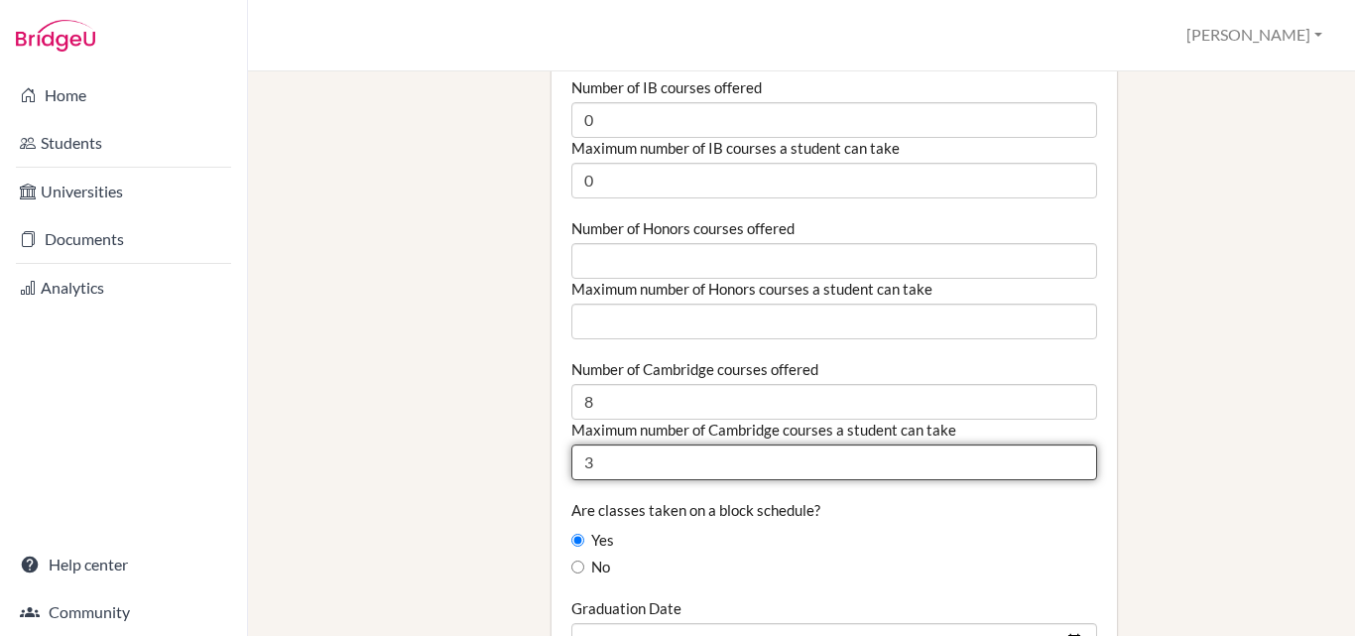
scroll to position [1786, 0]
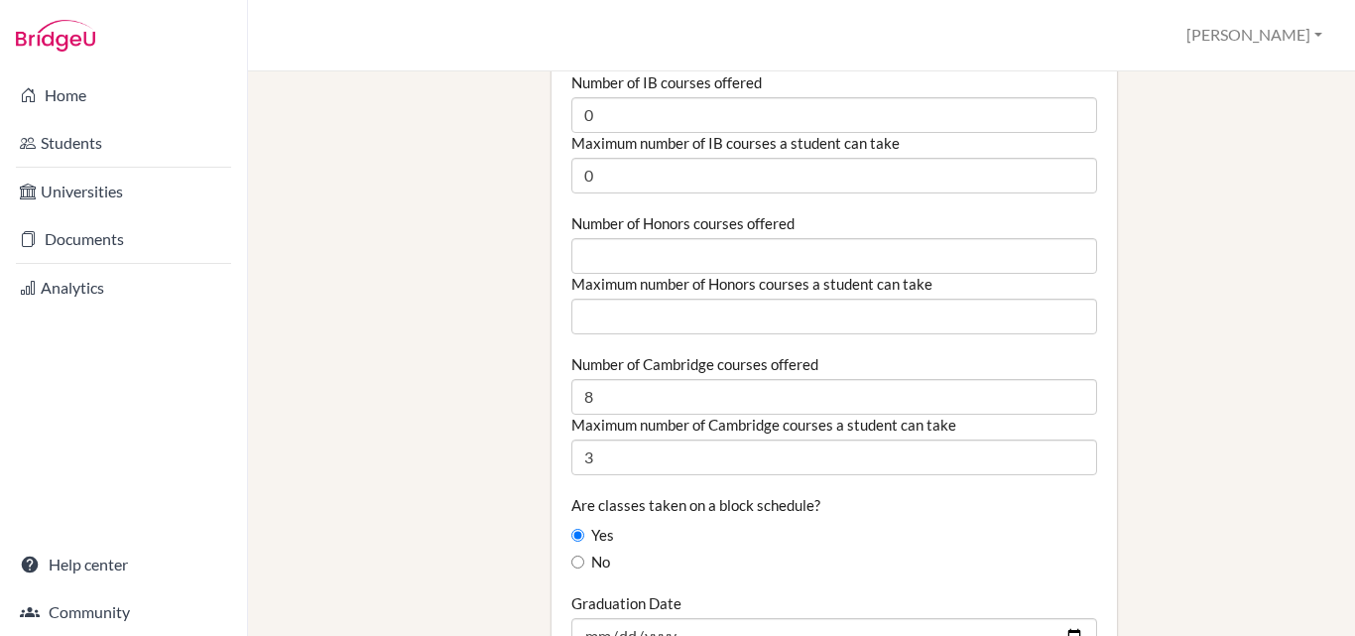
click at [593, 552] on label "No" at bounding box center [591, 563] width 39 height 22
click at [584, 556] on input "No" at bounding box center [578, 562] width 13 height 13
radio input "true"
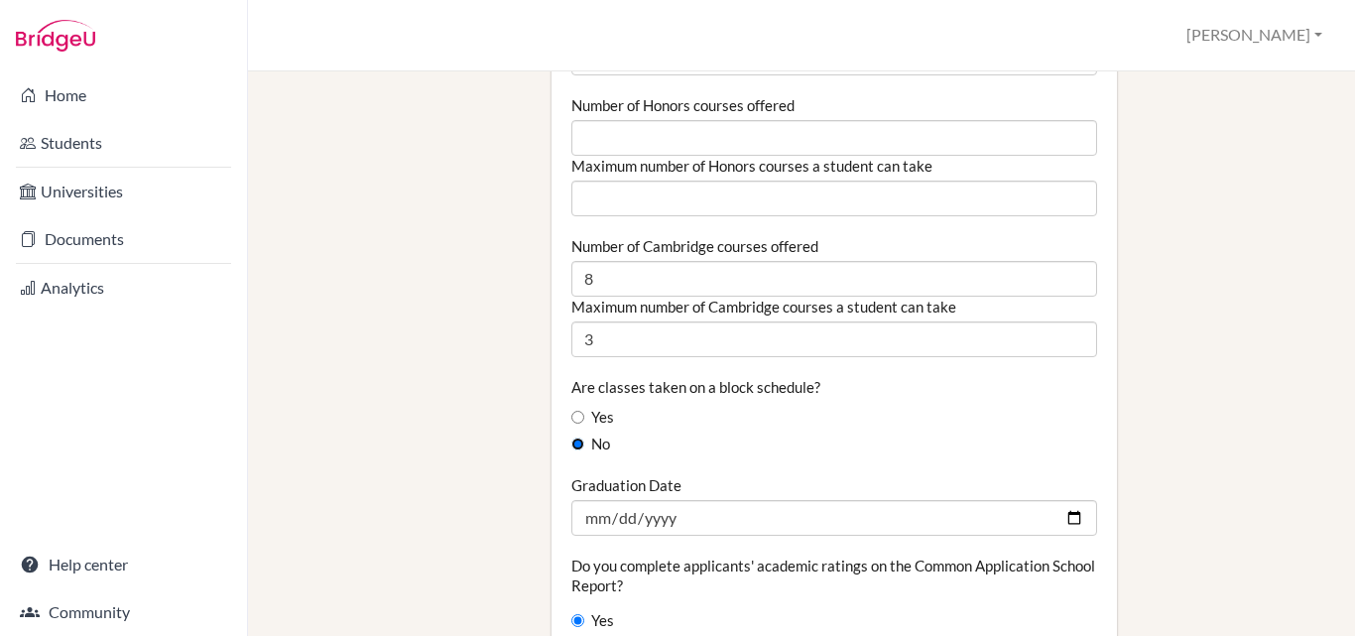
scroll to position [1985, 0]
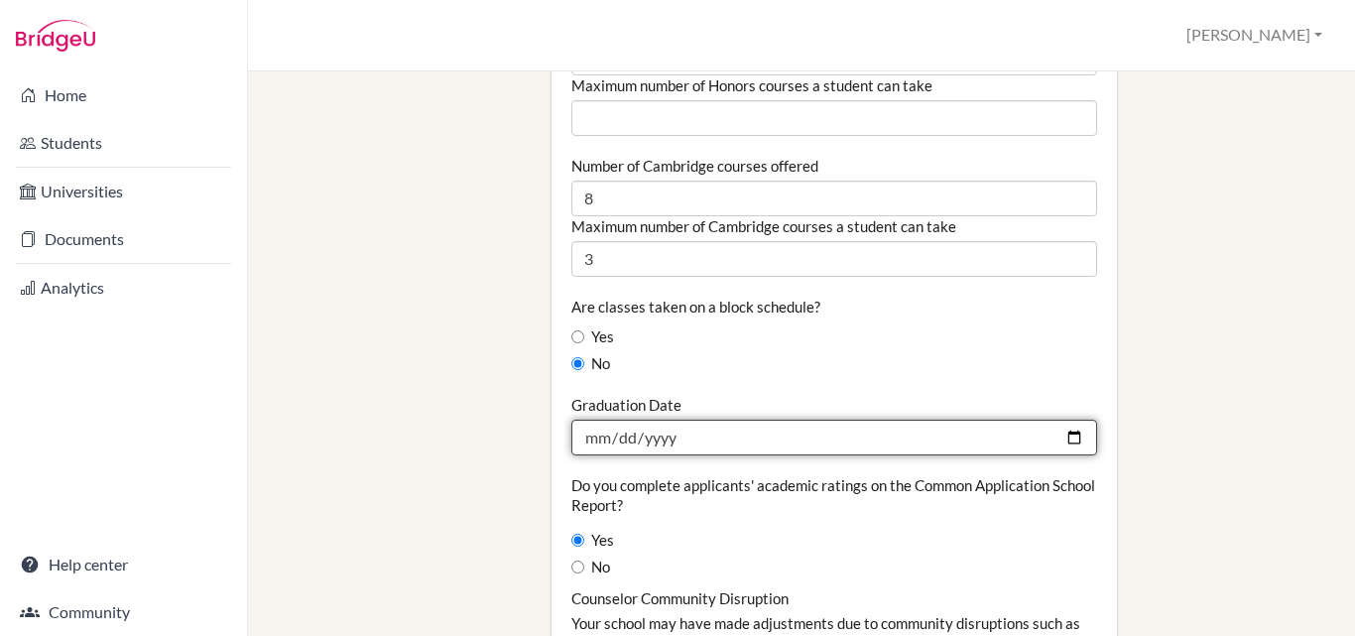
click at [589, 420] on input "Graduation Date" at bounding box center [835, 438] width 526 height 36
click at [624, 420] on input "Graduation Date" at bounding box center [835, 438] width 526 height 36
type input "2026-06-01"
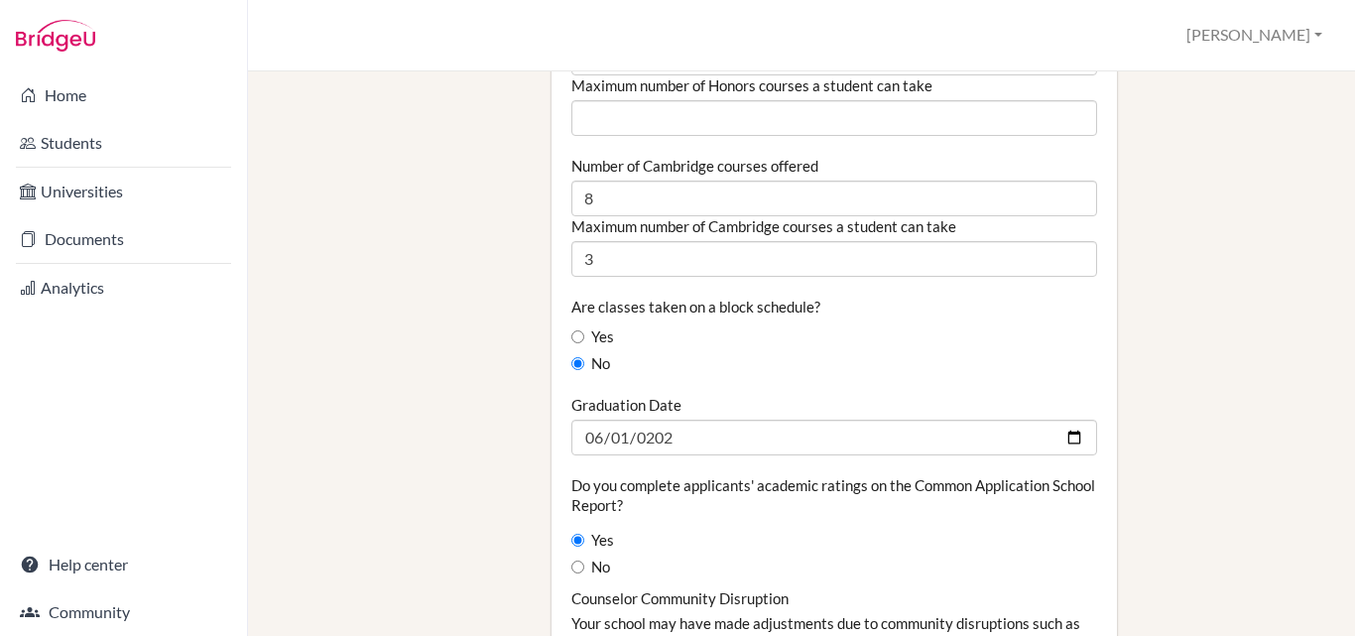
click at [901, 475] on label "Do you complete applicants' academic ratings on the Common Application School R…" at bounding box center [835, 495] width 526 height 40
click at [594, 557] on label "No" at bounding box center [591, 568] width 39 height 22
click at [584, 561] on input "No" at bounding box center [578, 567] width 13 height 13
radio input "true"
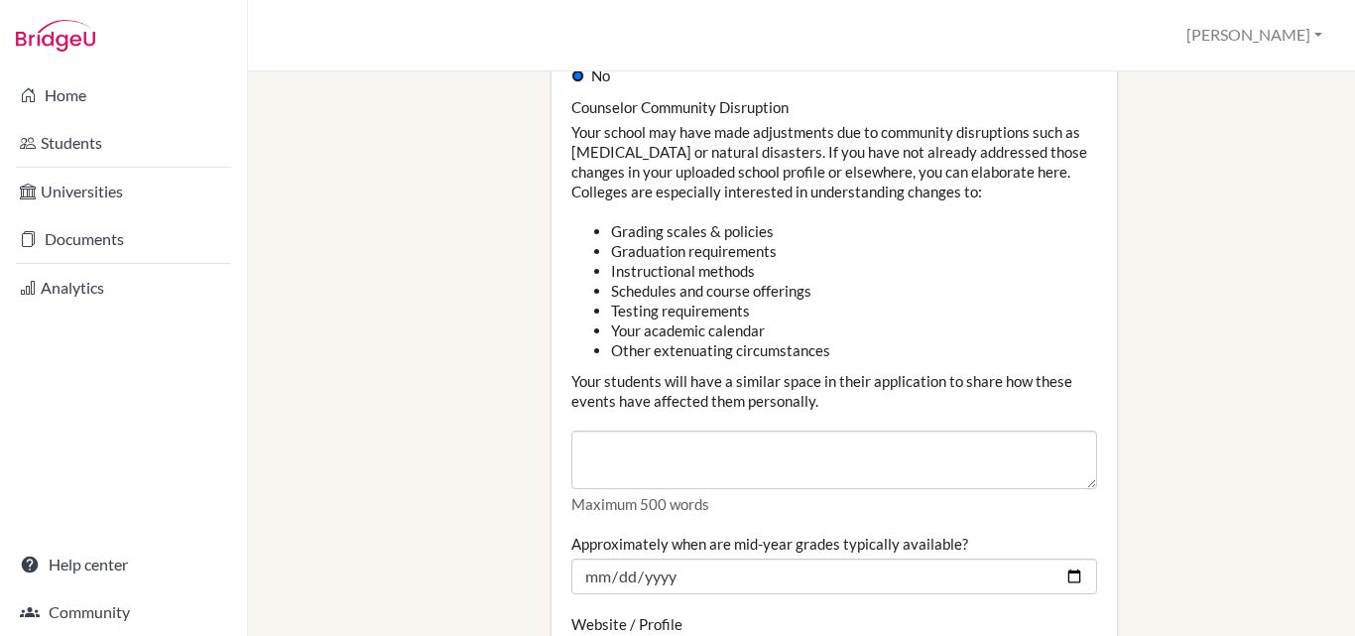
scroll to position [2481, 0]
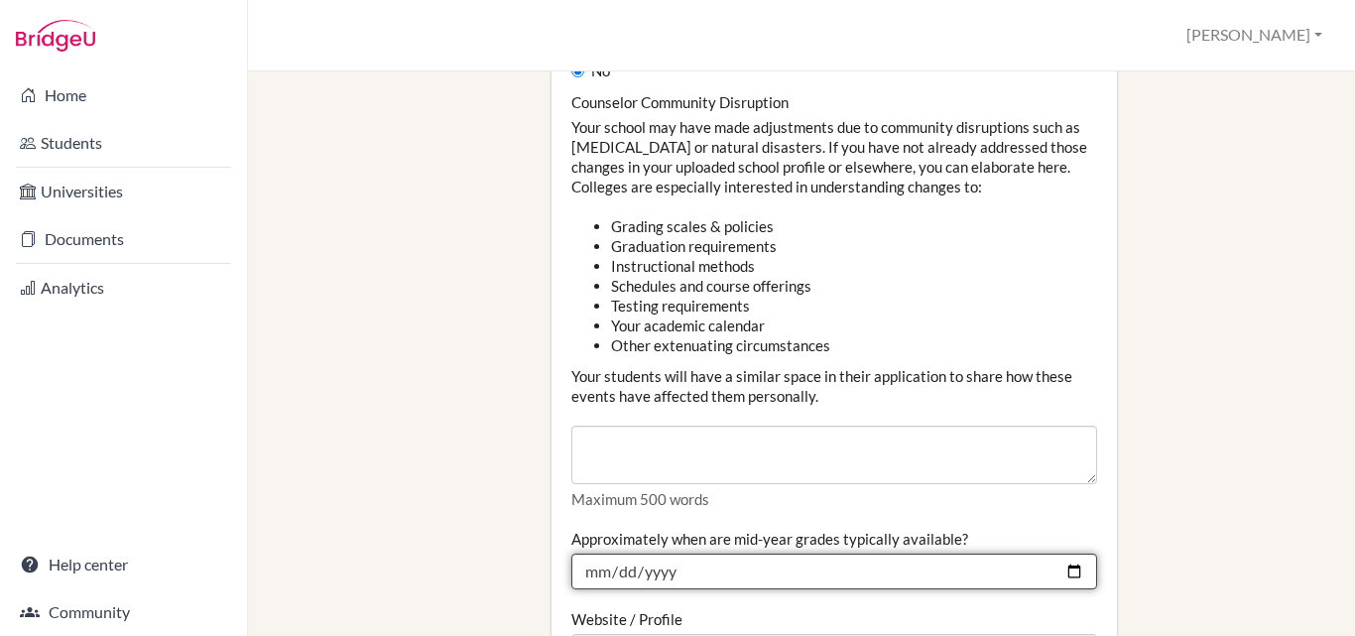
click at [595, 554] on input "Approximately when are mid-year grades typically available?" at bounding box center [835, 572] width 526 height 36
type input "2026-01-15"
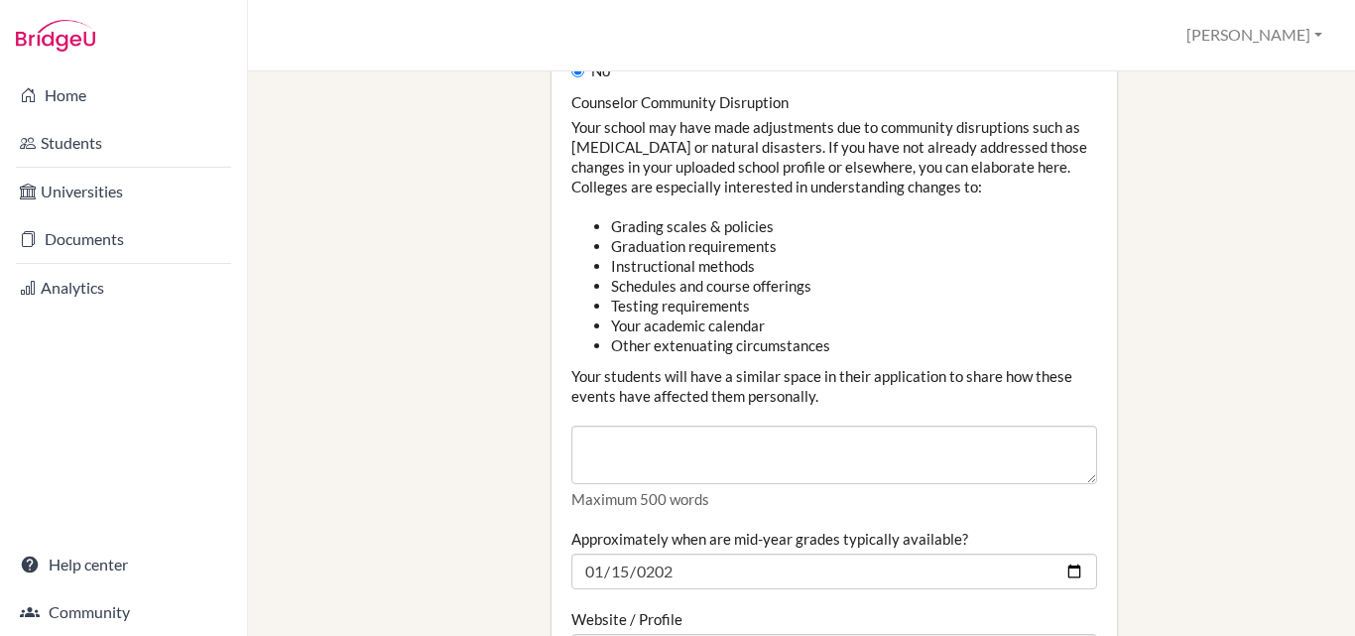
click at [757, 609] on div "Website / Profile" at bounding box center [835, 639] width 526 height 61
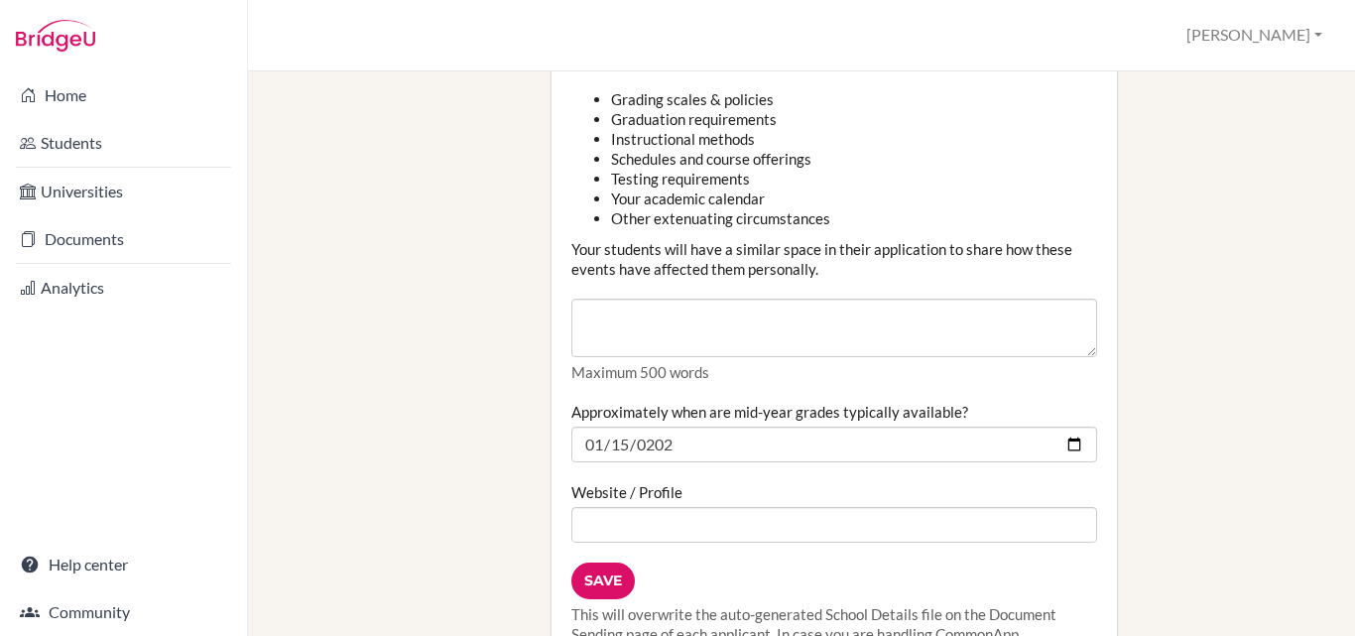
scroll to position [2679, 0]
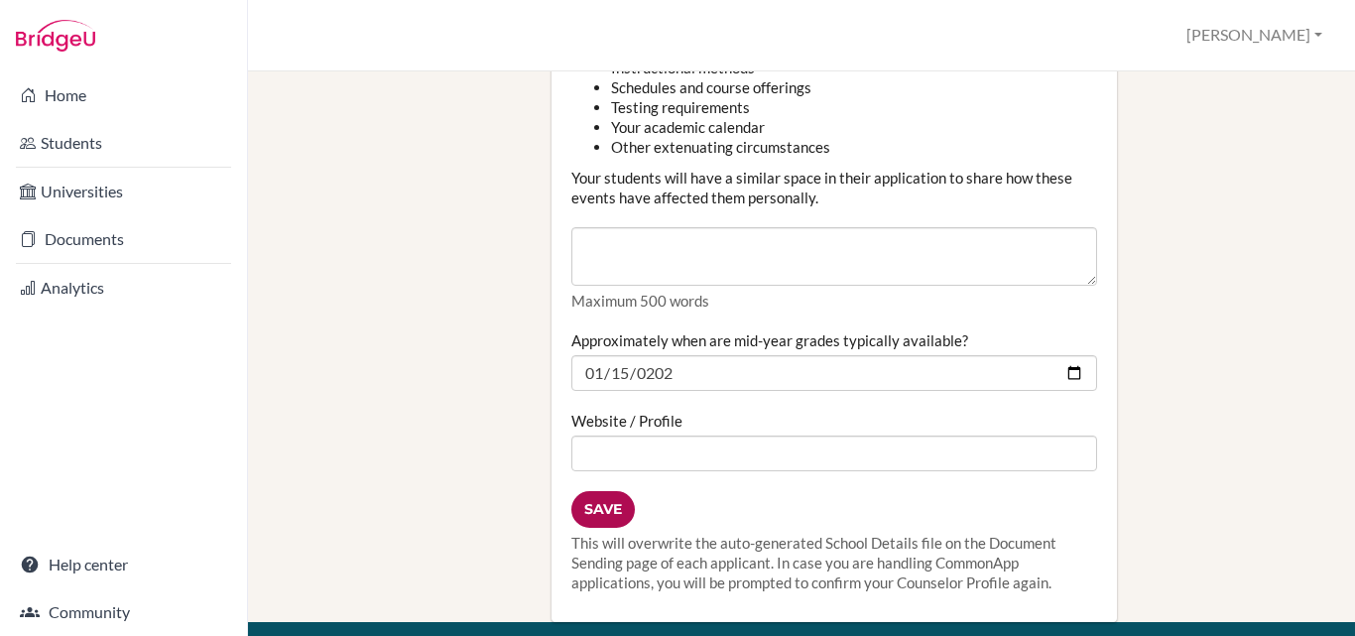
click at [616, 491] on input "Save" at bounding box center [604, 509] width 64 height 37
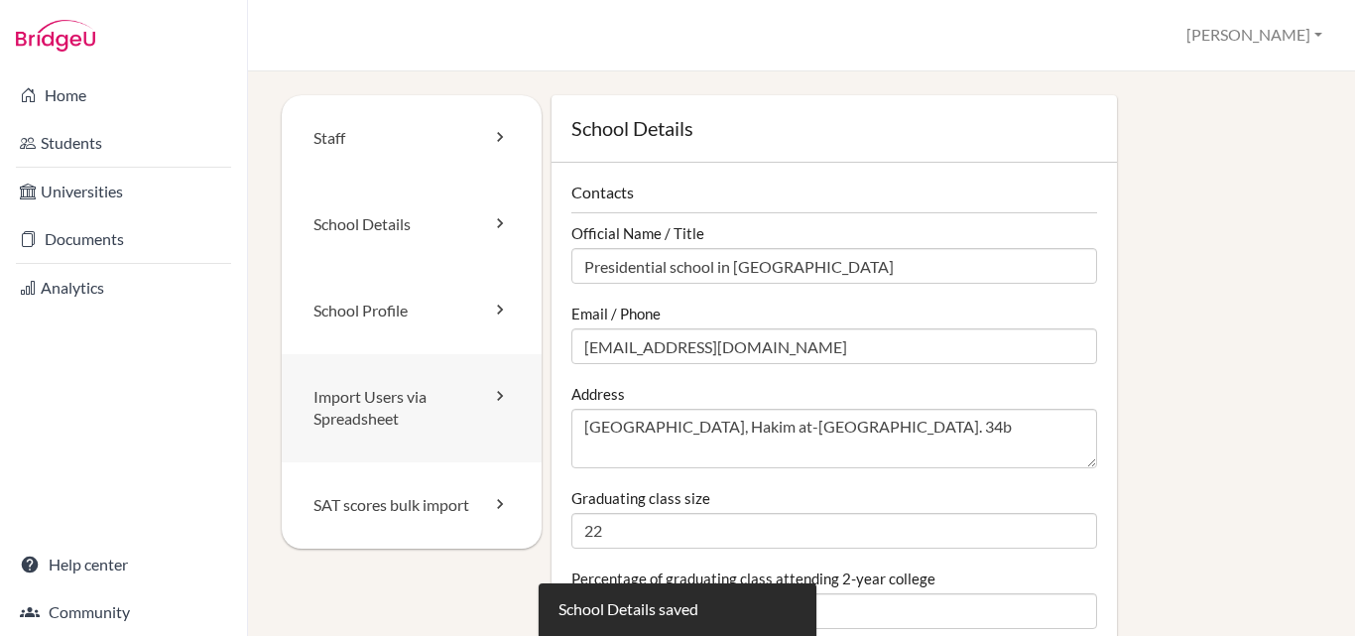
click at [412, 397] on link "Import Users via Spreadsheet" at bounding box center [412, 408] width 260 height 109
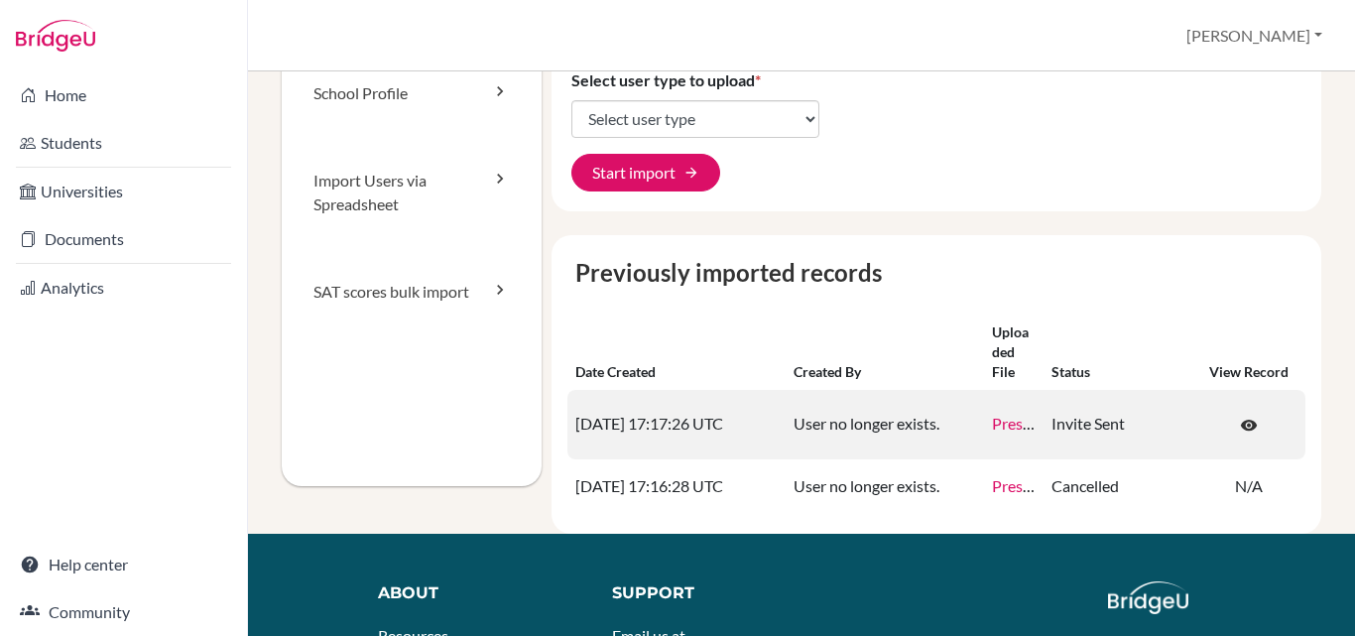
scroll to position [298, 0]
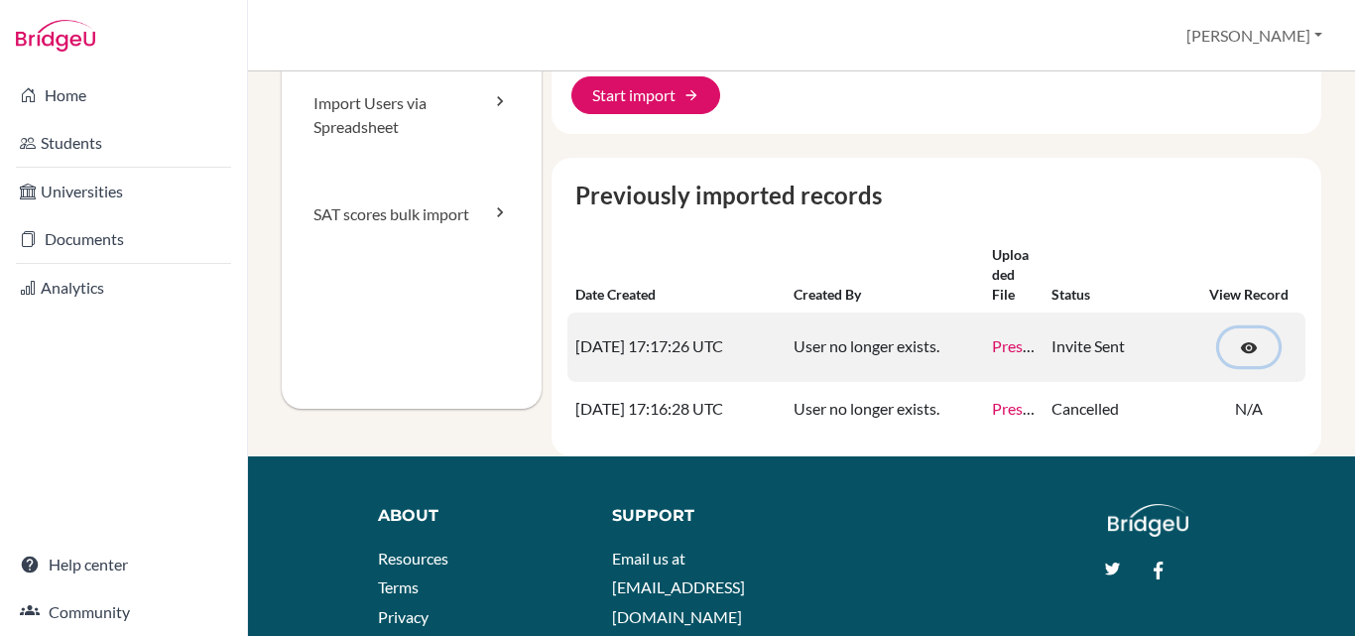
click at [1240, 347] on span "visibility" at bounding box center [1249, 348] width 18 height 18
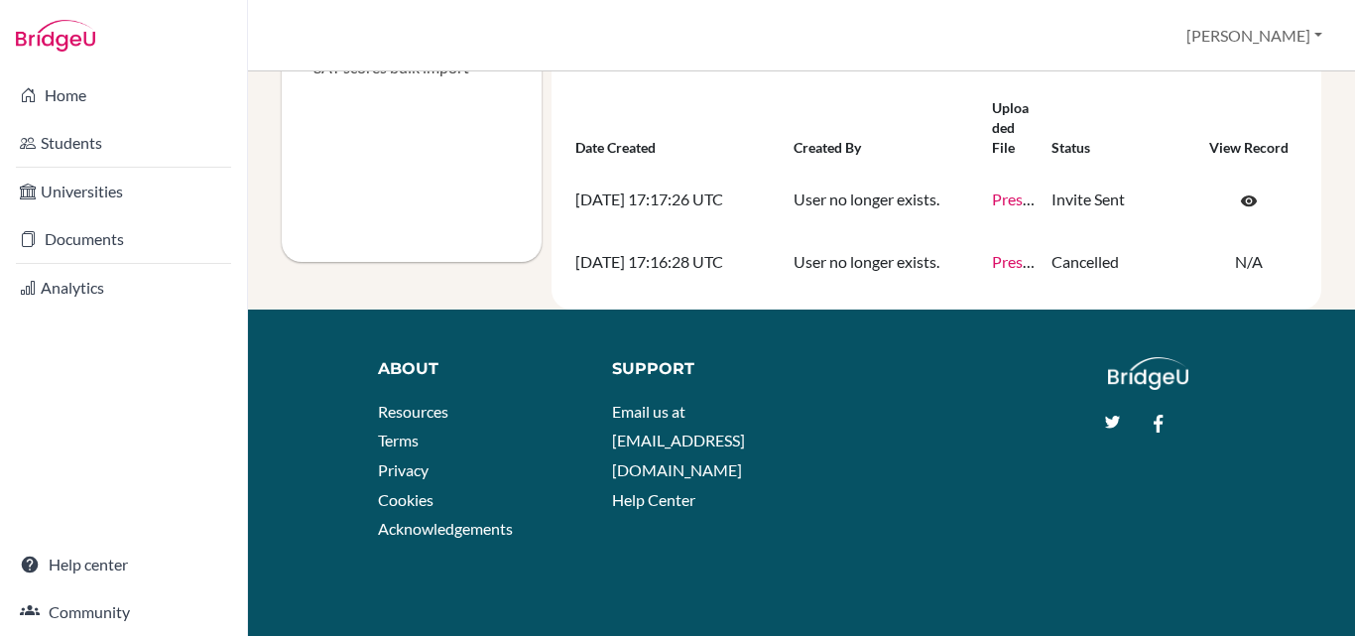
scroll to position [448, 0]
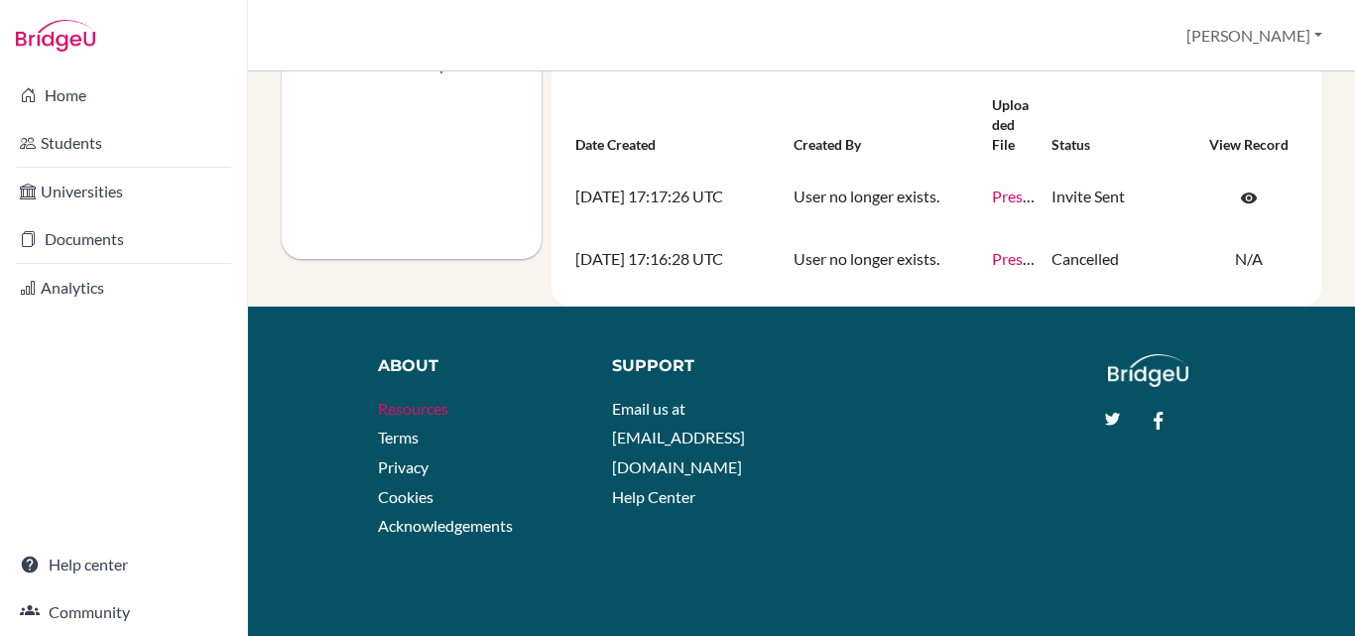
click at [445, 412] on link "Resources" at bounding box center [413, 408] width 70 height 19
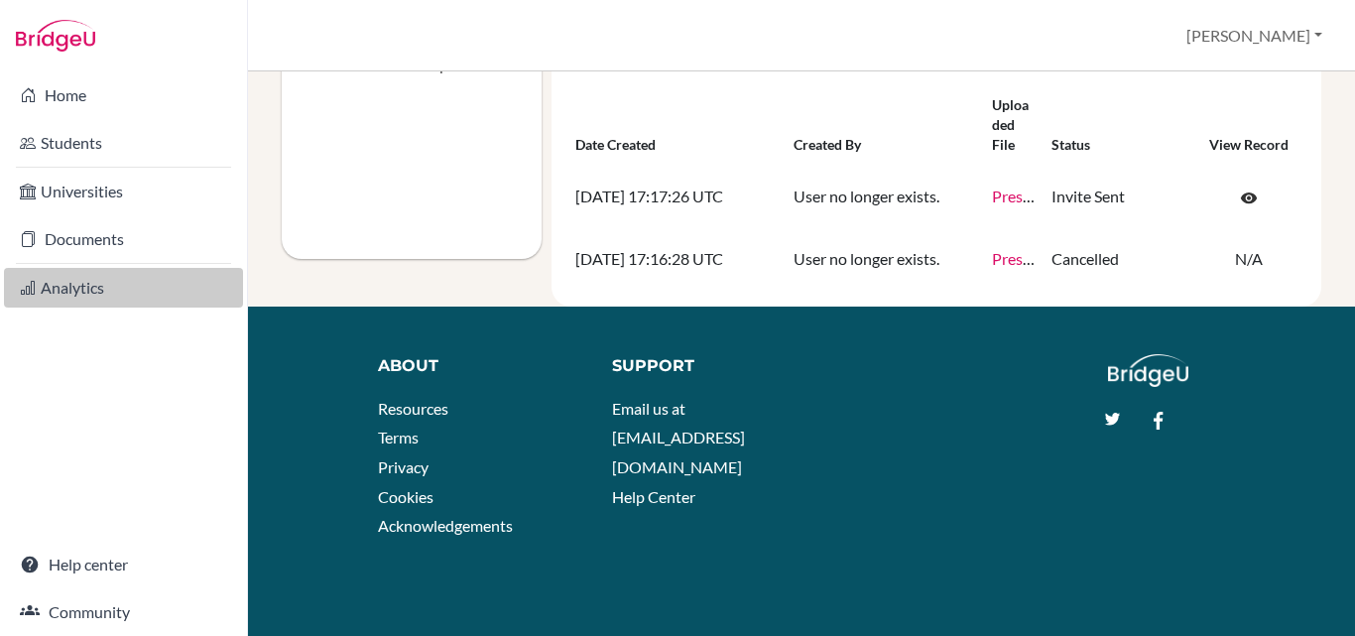
click at [76, 289] on link "Analytics" at bounding box center [123, 288] width 239 height 40
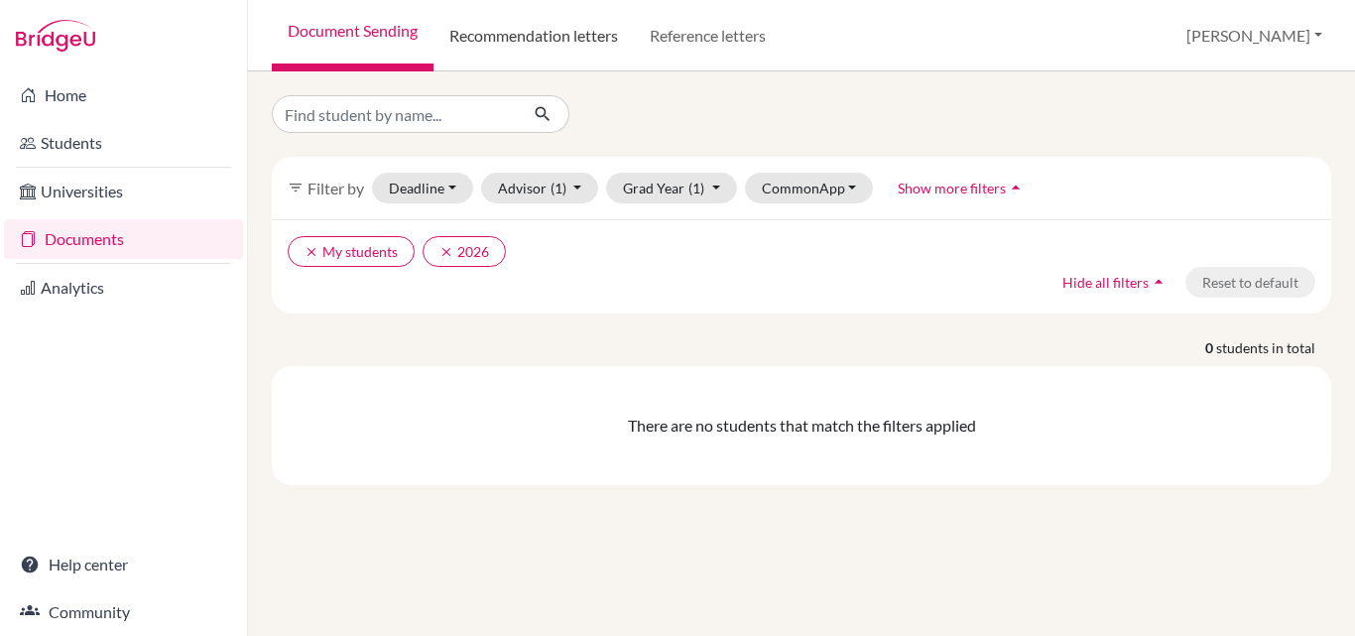
click at [540, 44] on link "Recommendation letters" at bounding box center [534, 35] width 200 height 71
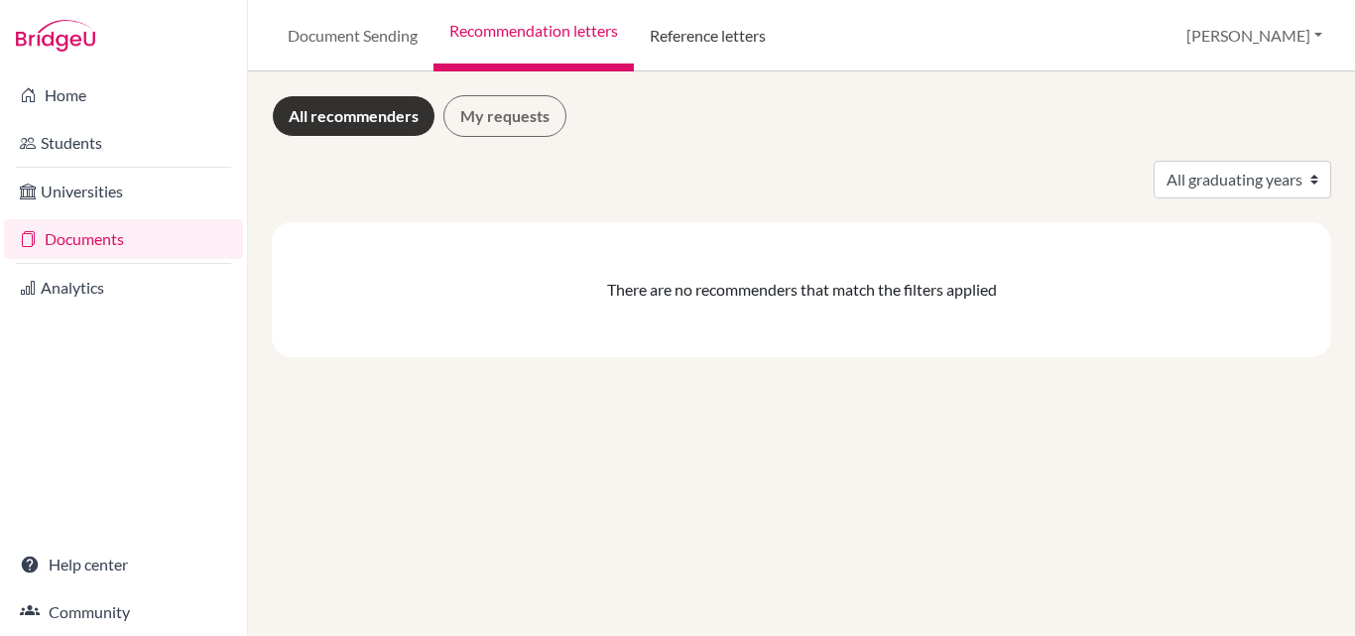
click at [696, 35] on link "Reference letters" at bounding box center [708, 35] width 148 height 71
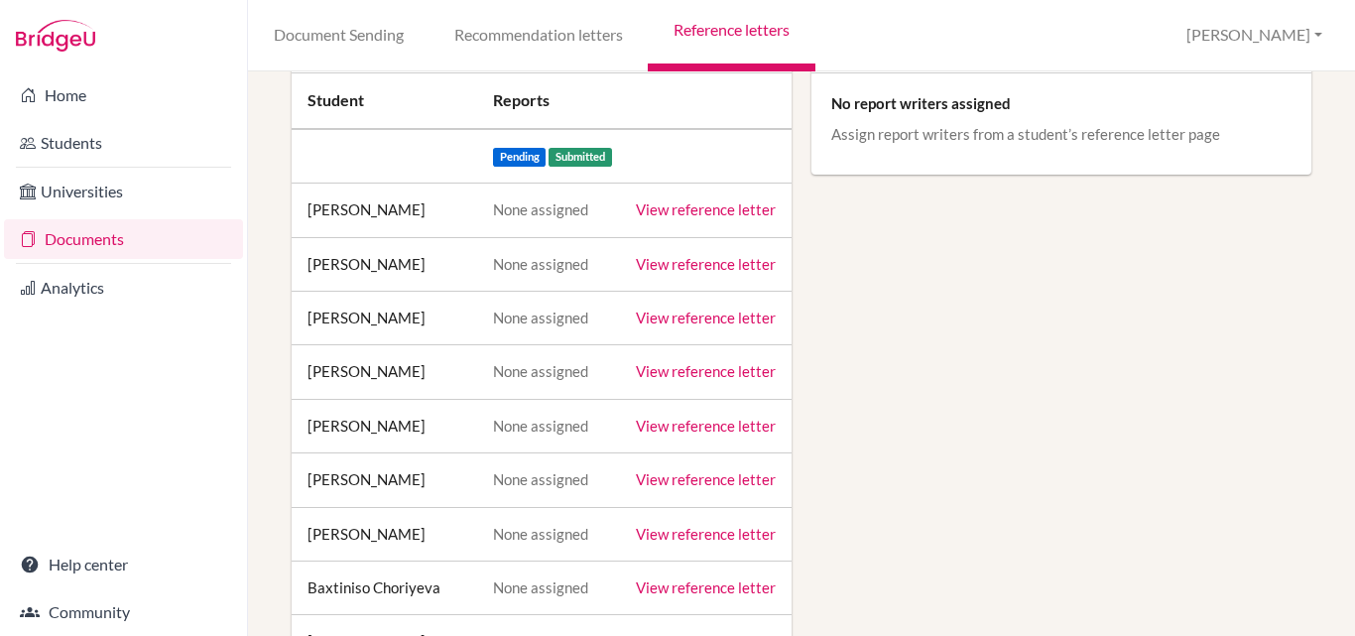
scroll to position [68, 0]
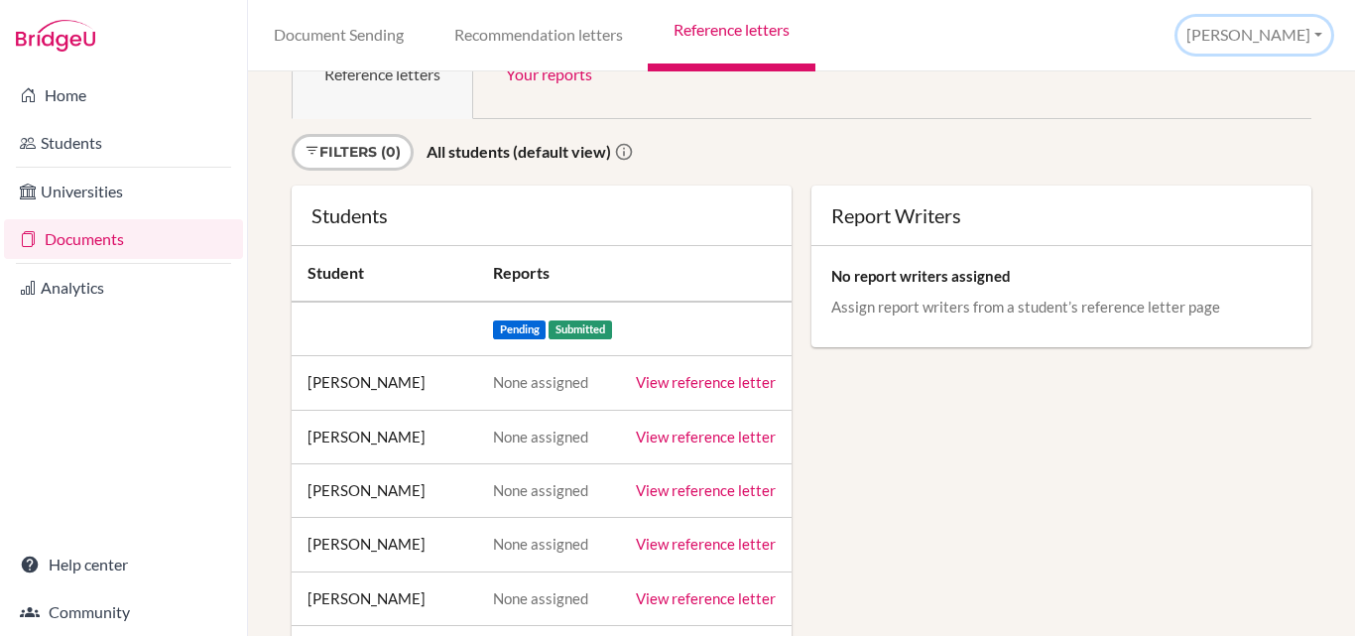
click at [1322, 31] on button "[PERSON_NAME]" at bounding box center [1255, 35] width 154 height 37
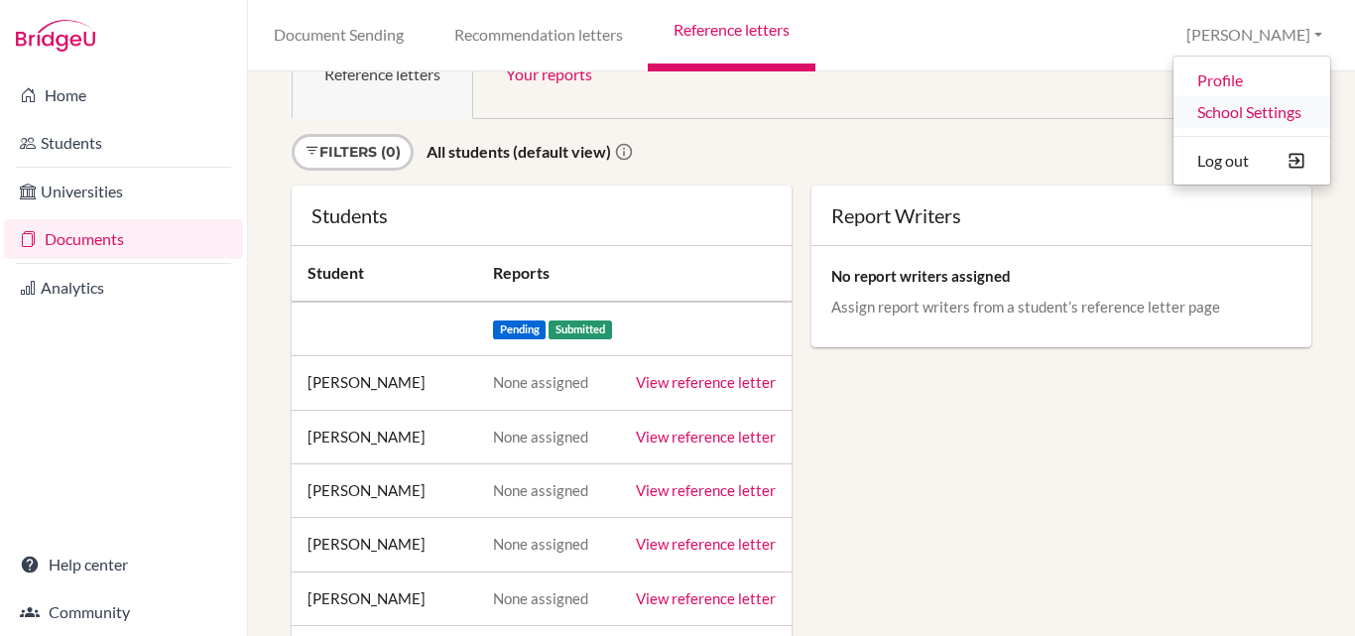
click at [1254, 111] on link "School Settings" at bounding box center [1252, 112] width 157 height 32
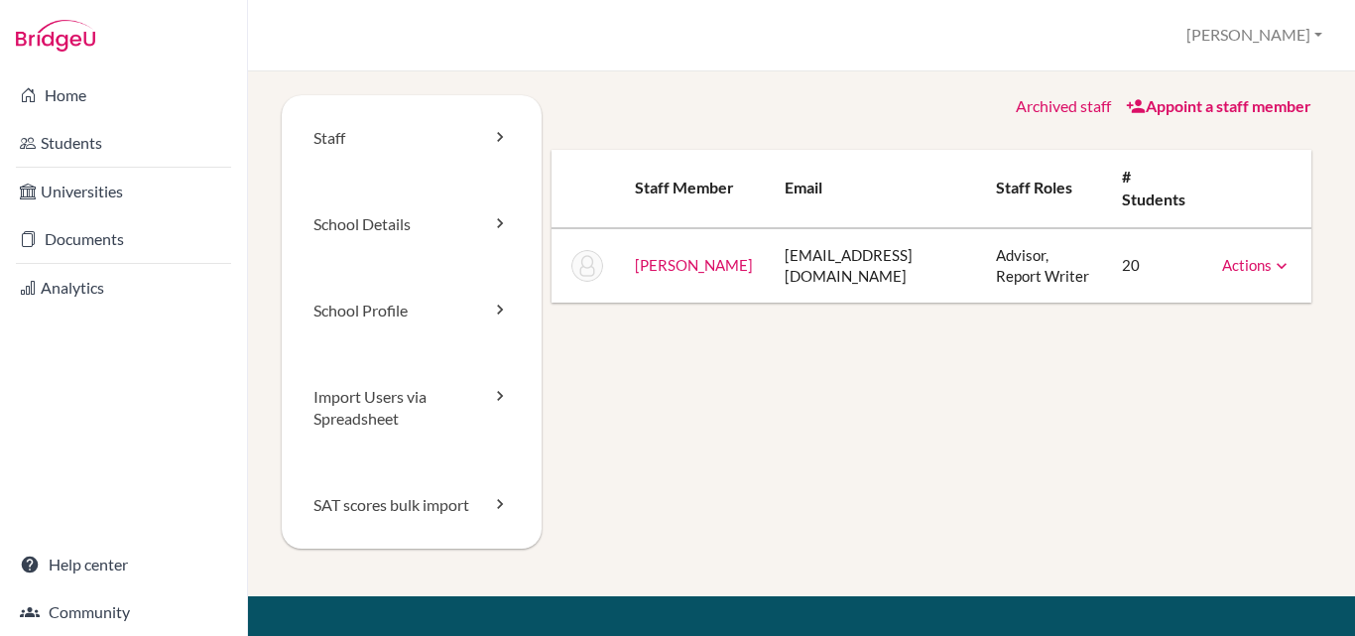
click at [1237, 262] on link "Actions" at bounding box center [1256, 265] width 69 height 18
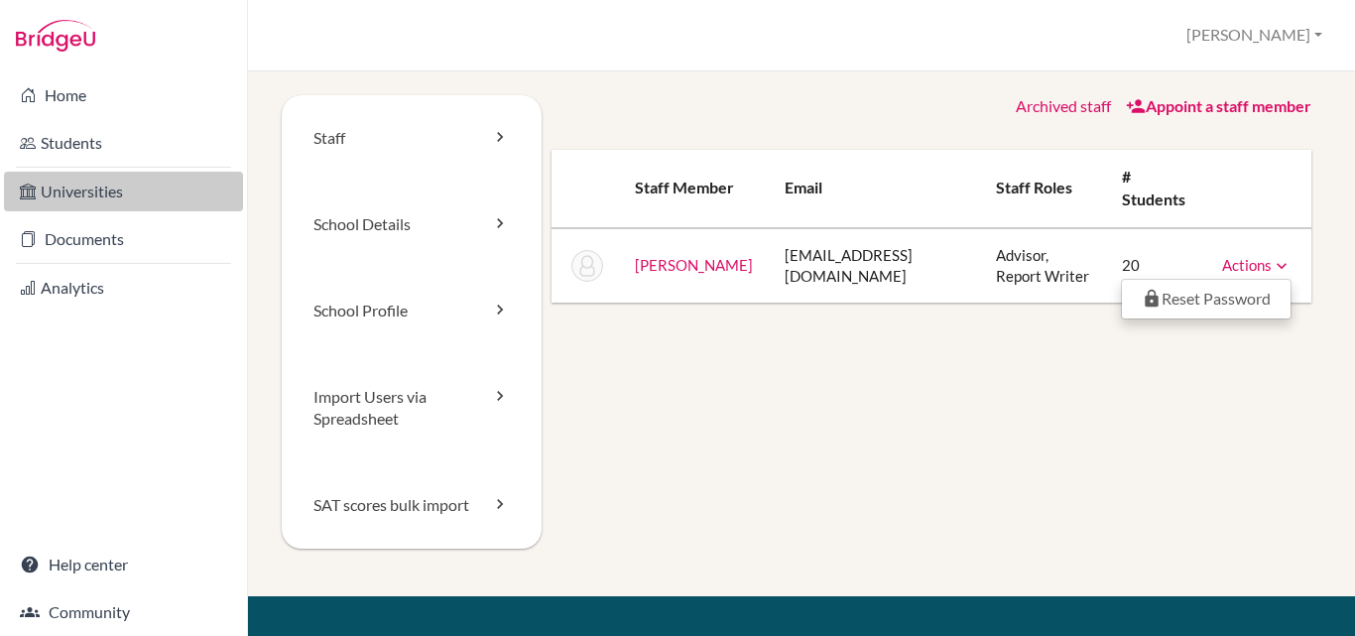
click at [135, 190] on link "Universities" at bounding box center [123, 192] width 239 height 40
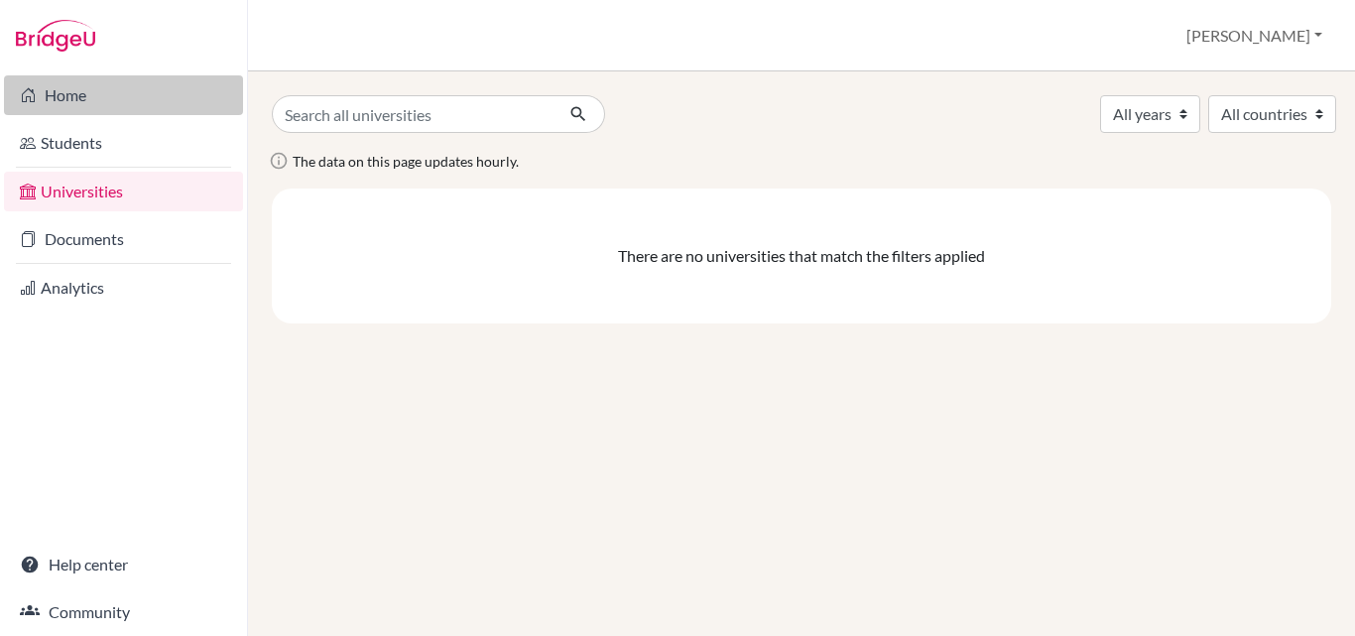
click at [141, 93] on link "Home" at bounding box center [123, 95] width 239 height 40
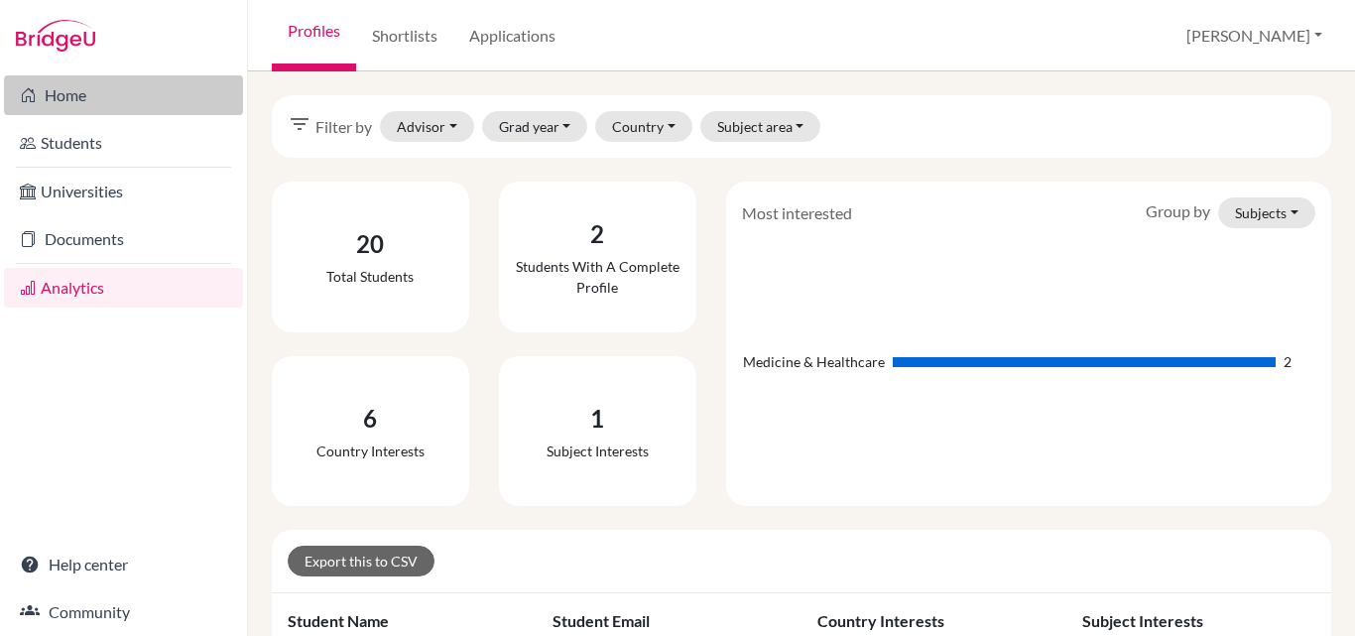
click at [111, 102] on link "Home" at bounding box center [123, 95] width 239 height 40
